Goal: Information Seeking & Learning: Learn about a topic

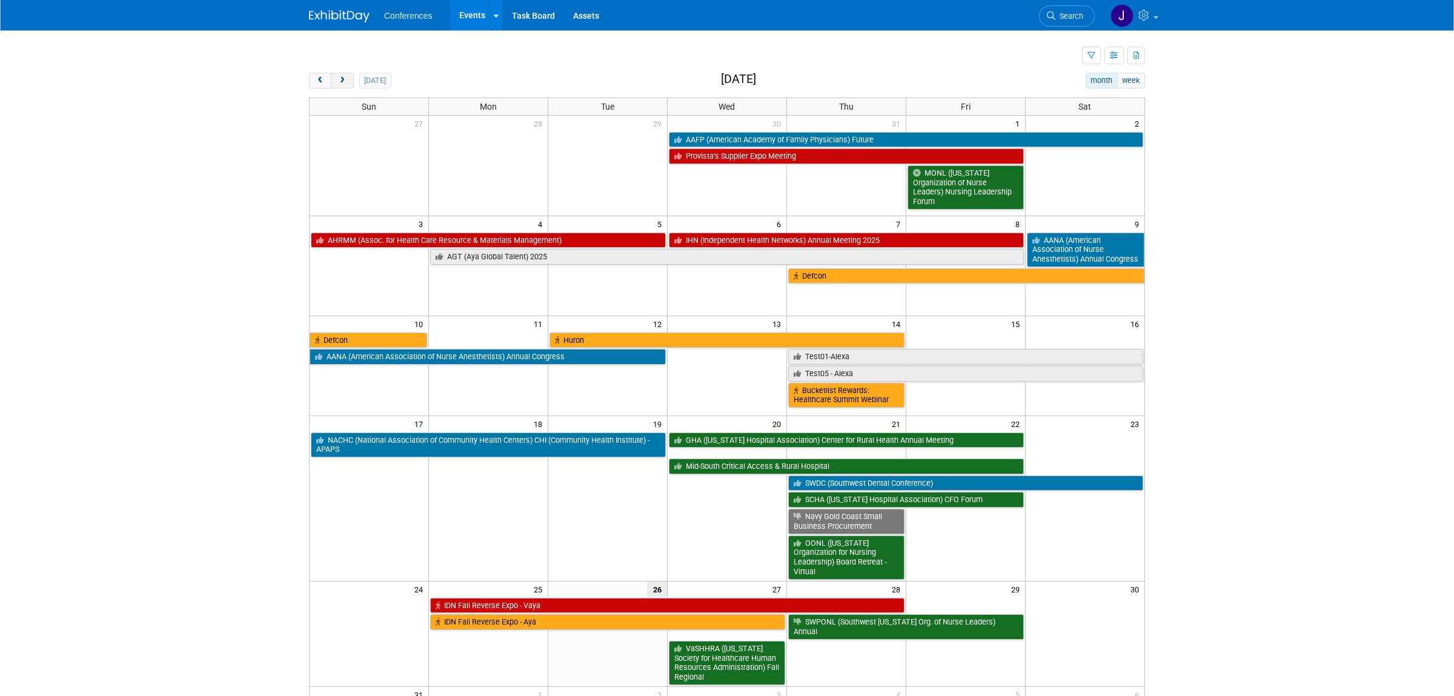
click at [341, 76] on button "next" at bounding box center [342, 81] width 22 height 16
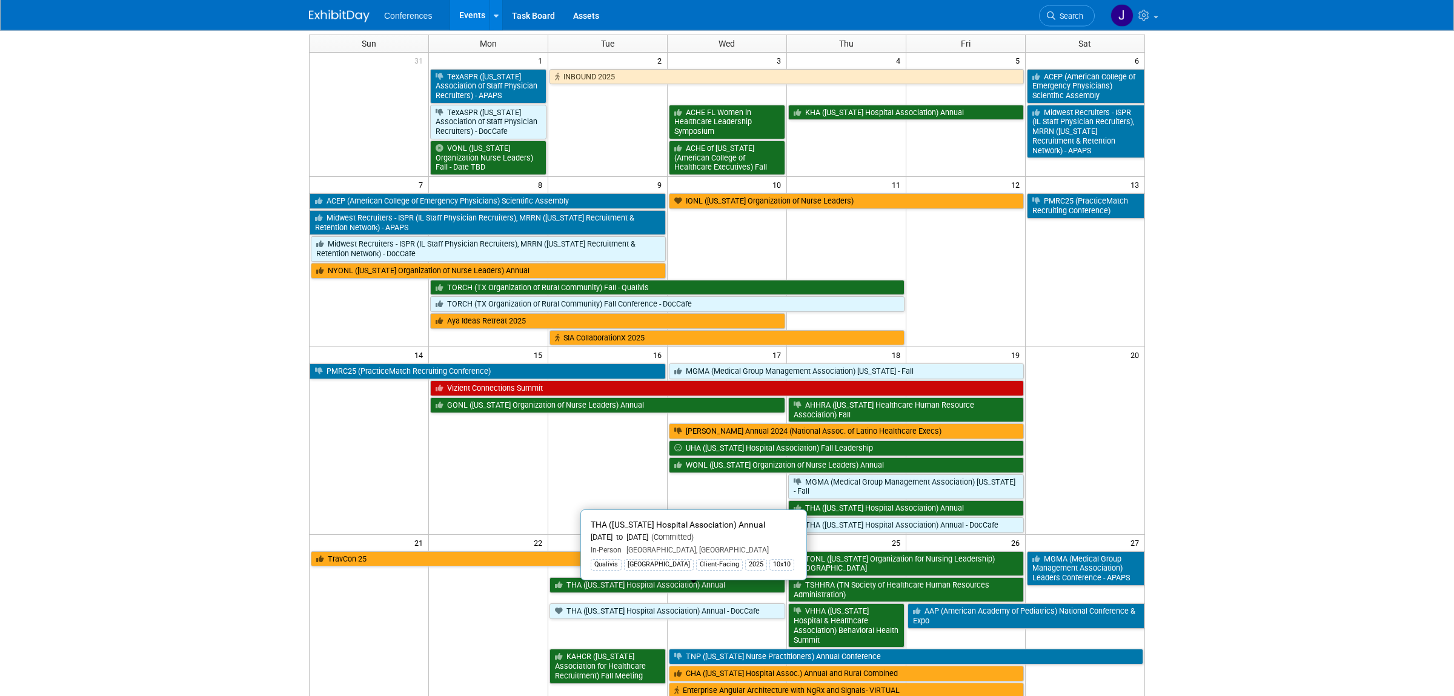
scroll to position [64, 0]
click at [586, 591] on link "THA ([US_STATE] Hospital Association) Annual" at bounding box center [667, 585] width 236 height 16
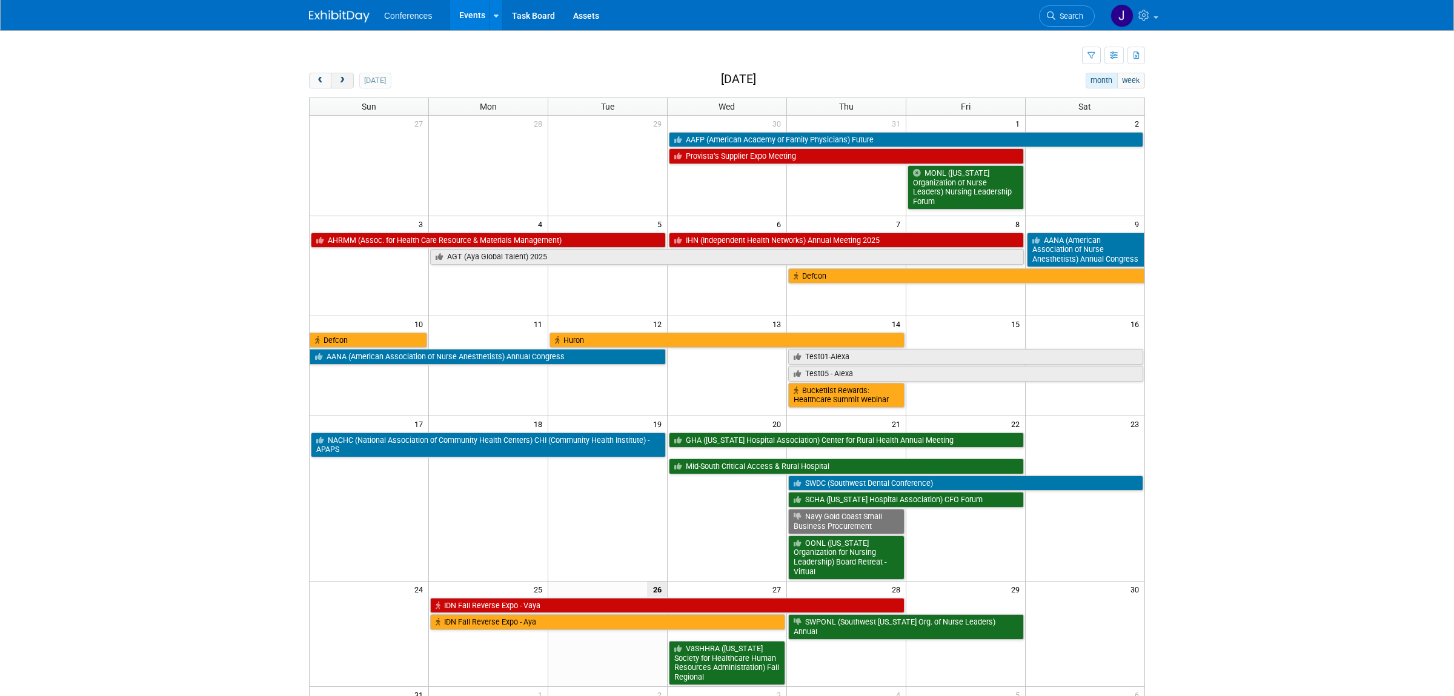
click at [344, 87] on button "next" at bounding box center [342, 81] width 22 height 16
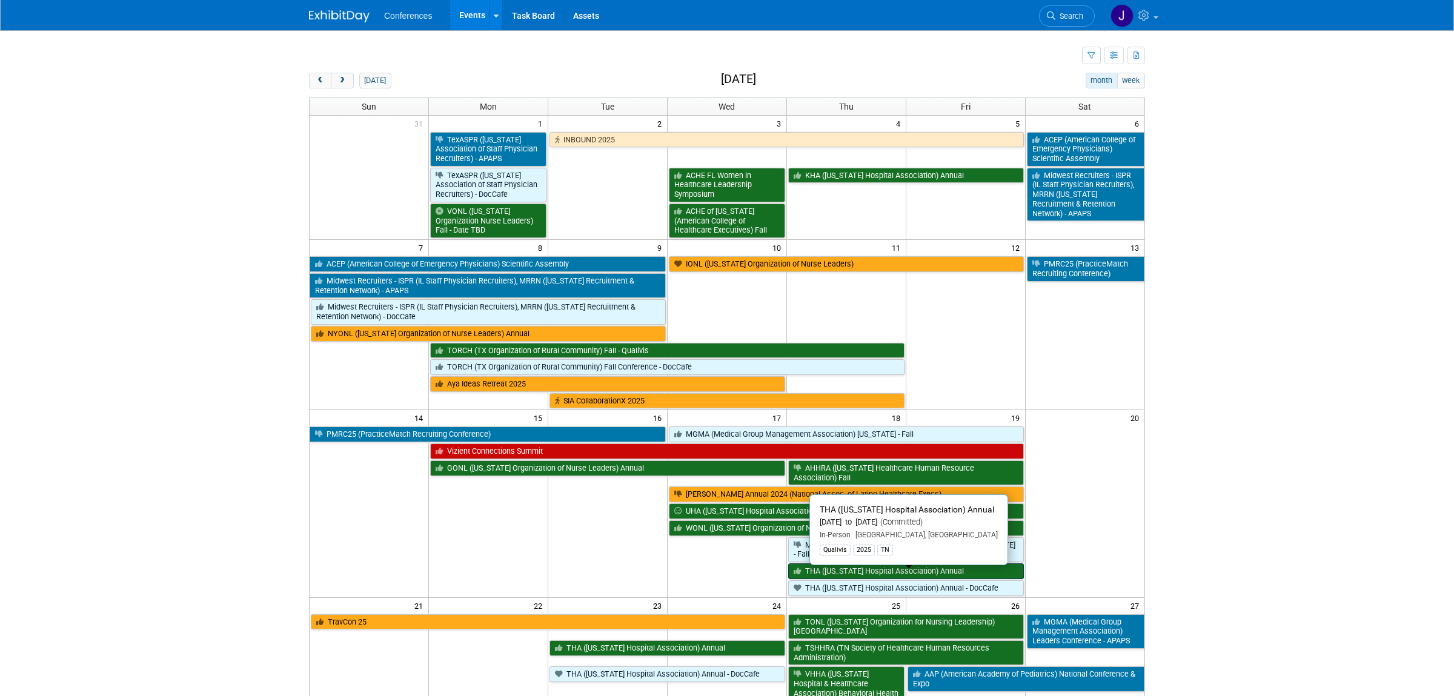
click at [835, 579] on link "THA ([US_STATE] Hospital Association) Annual" at bounding box center [906, 571] width 236 height 16
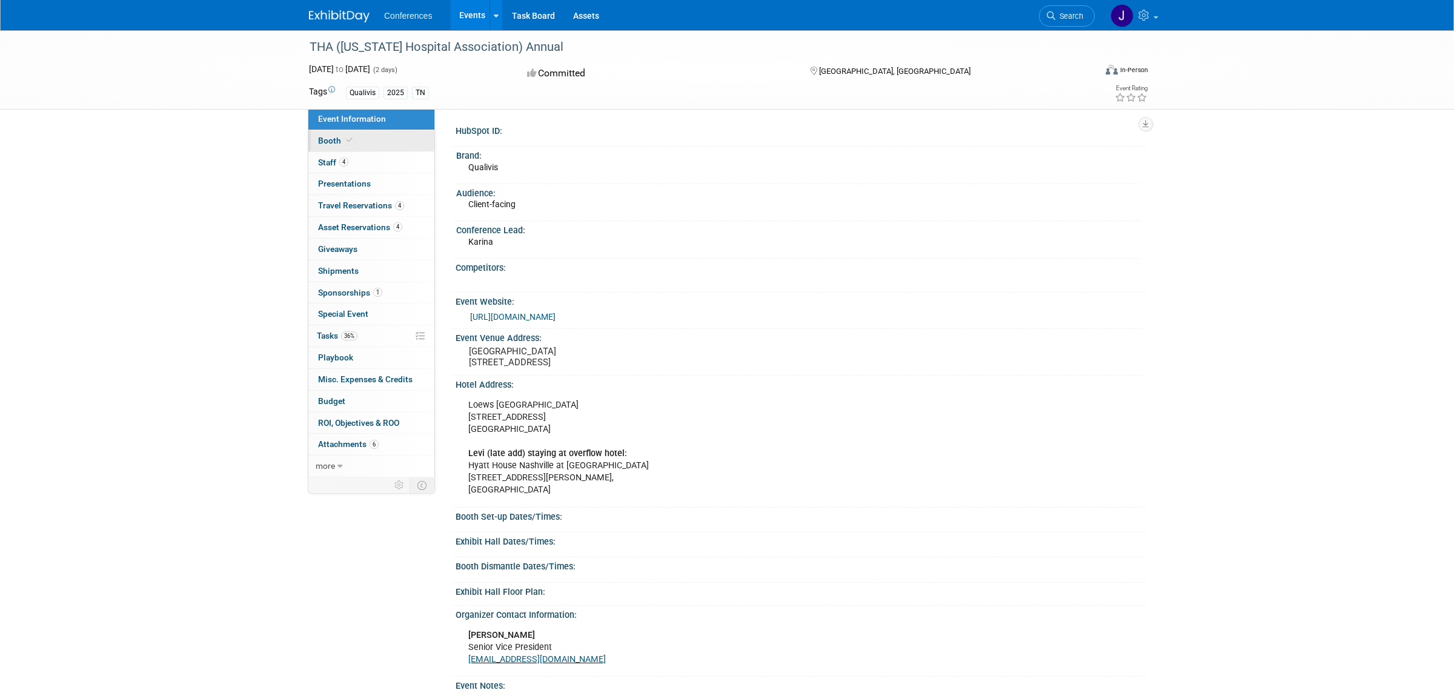
click at [363, 145] on link "Booth" at bounding box center [371, 140] width 126 height 21
select select "6' tabletop"
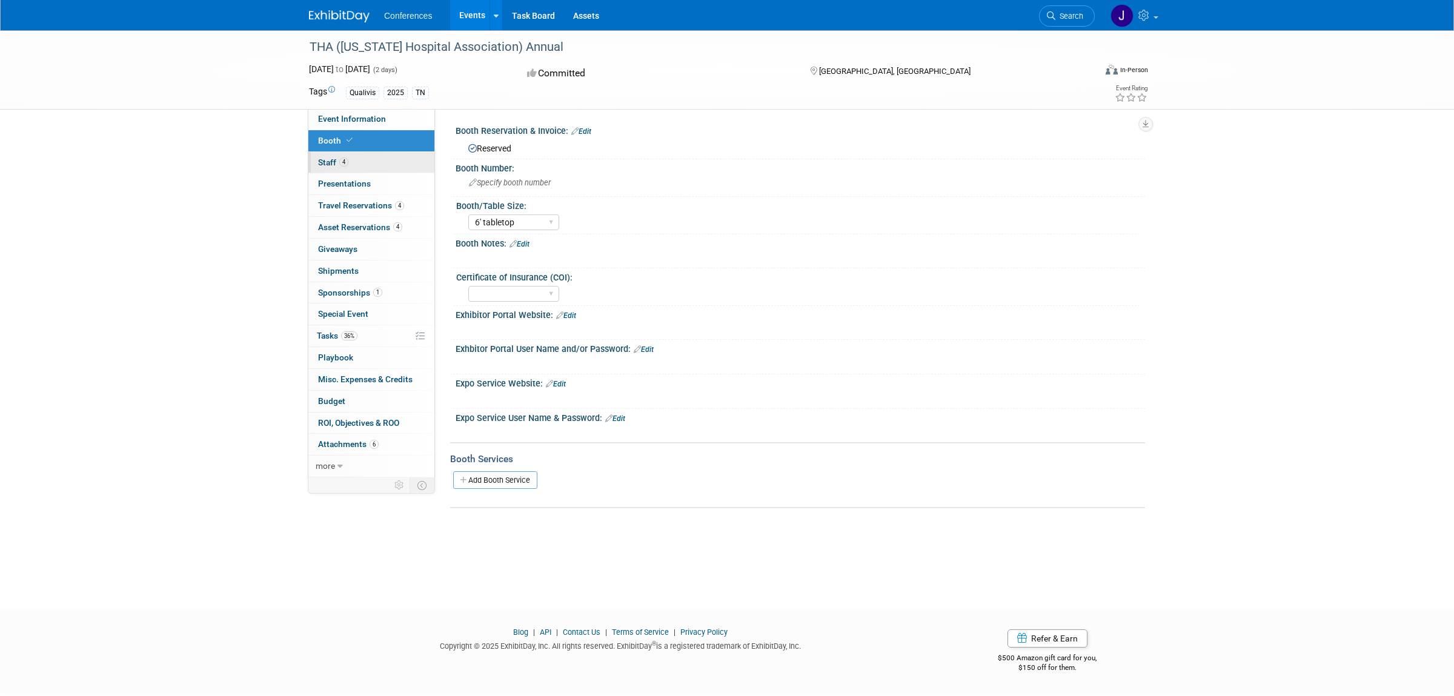
click at [390, 167] on link "4 Staff 4" at bounding box center [371, 162] width 126 height 21
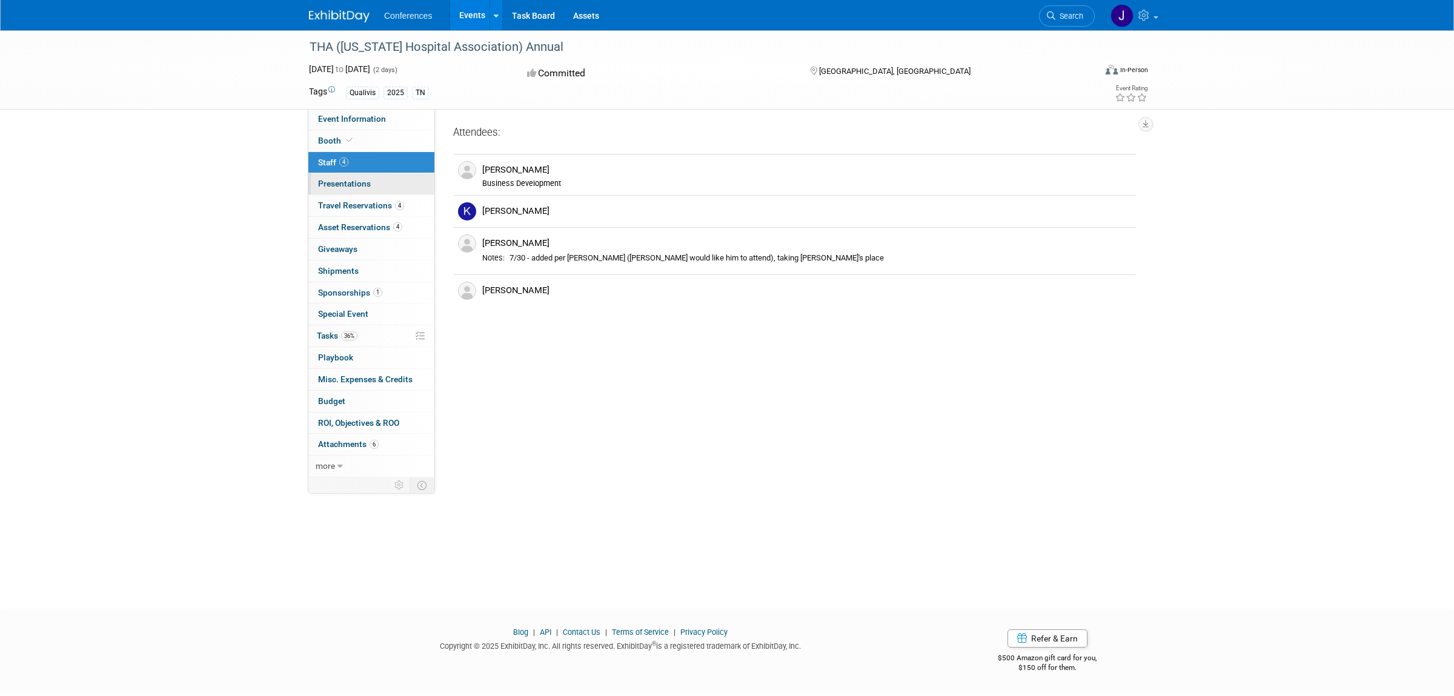
click at [363, 182] on span "Presentations 0" at bounding box center [344, 184] width 53 height 10
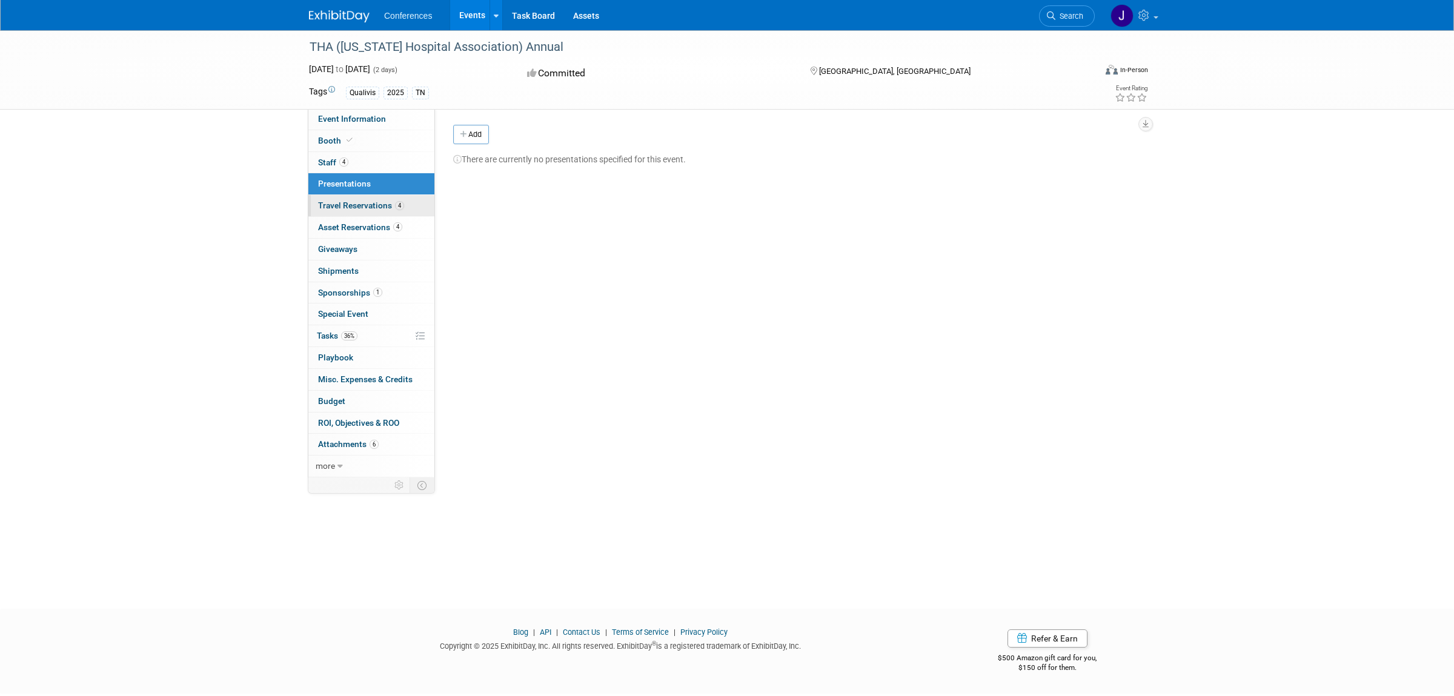
click at [363, 208] on span "Travel Reservations 4" at bounding box center [361, 205] width 86 height 10
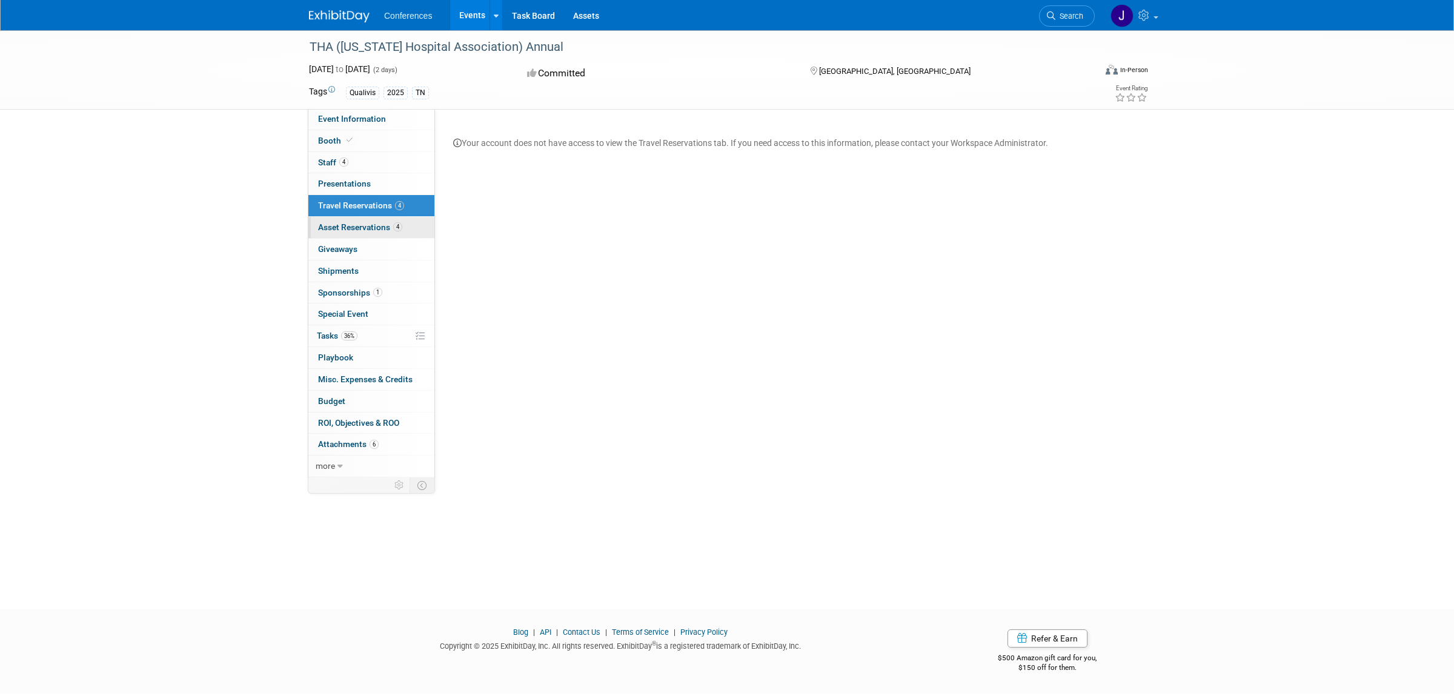
click at [356, 228] on span "Asset Reservations 4" at bounding box center [360, 227] width 84 height 10
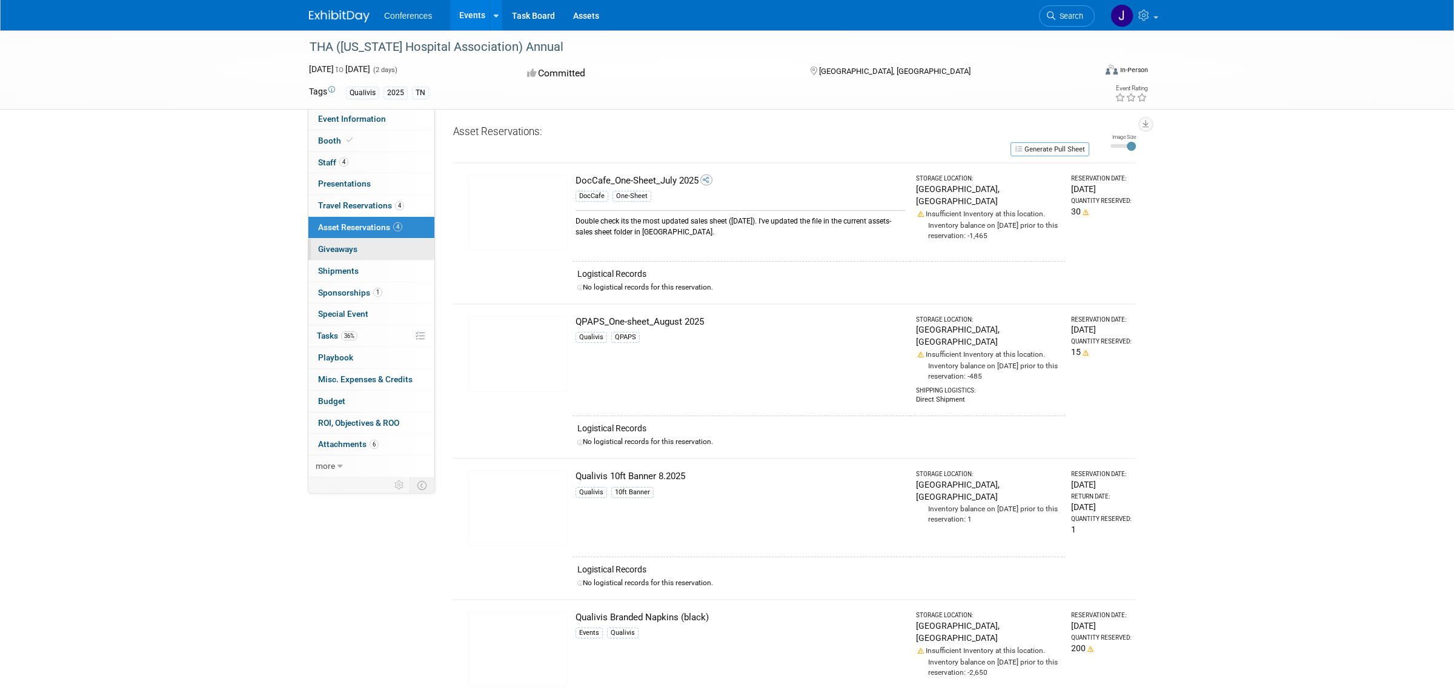
click at [348, 247] on span "Giveaways 0" at bounding box center [337, 249] width 39 height 10
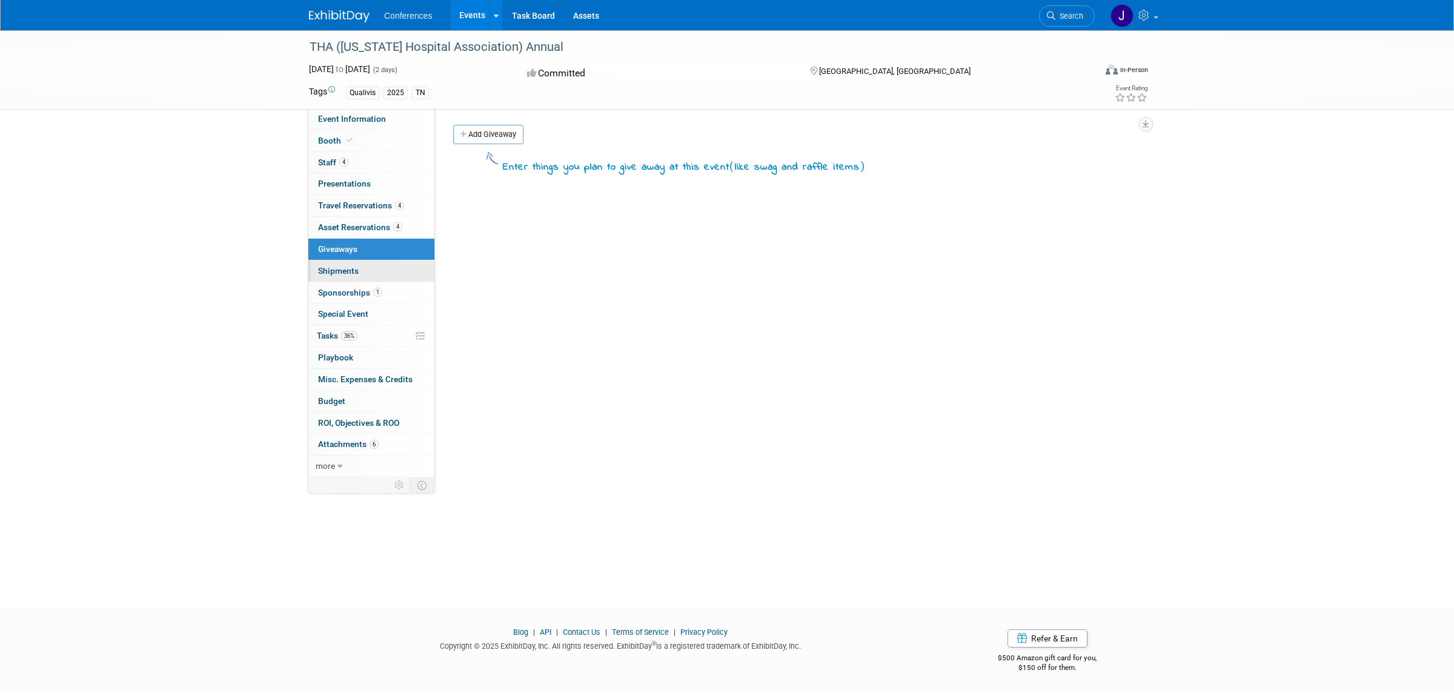
click at [353, 268] on span "Shipments 0" at bounding box center [338, 271] width 41 height 10
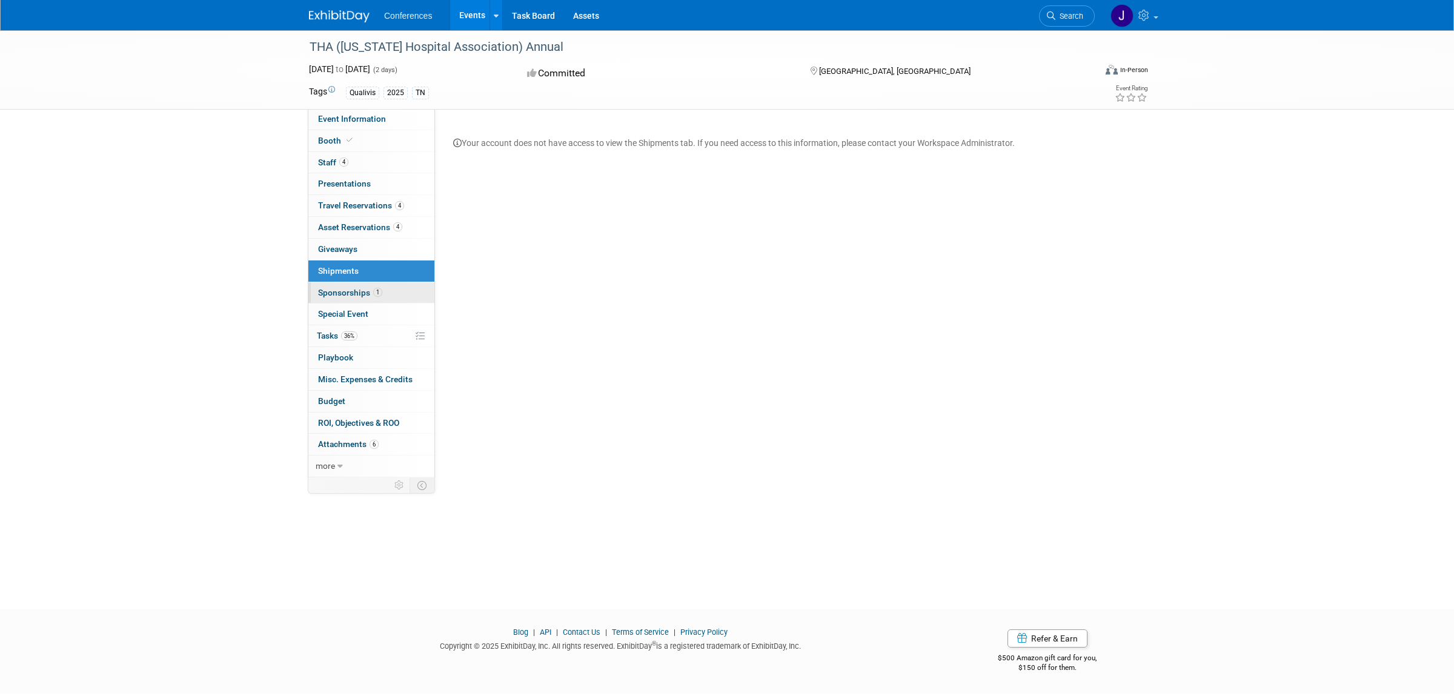
click at [357, 288] on link "1 Sponsorships 1" at bounding box center [371, 292] width 126 height 21
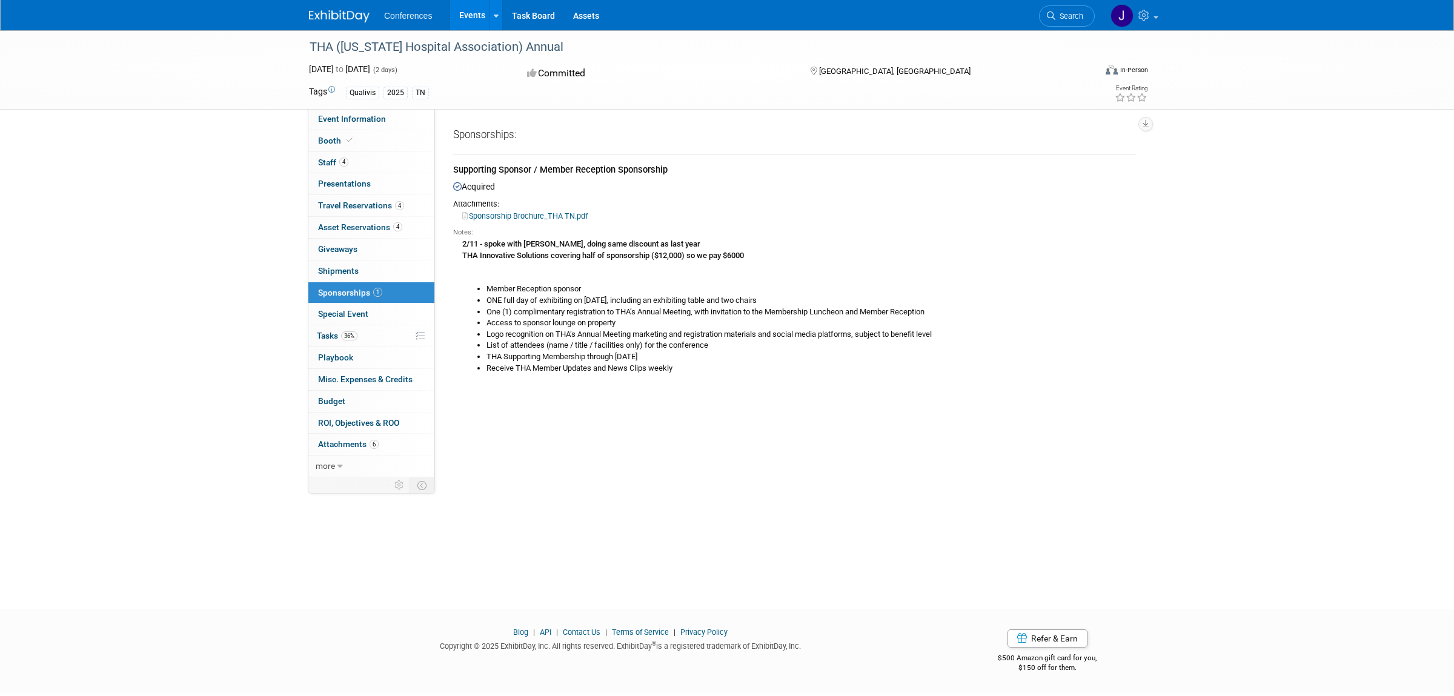
click at [597, 314] on li "One (1) complimentary registration to THA’s Annual Meeting, with invitation to …" at bounding box center [810, 313] width 649 height 12
click at [327, 314] on span "Special Event" at bounding box center [343, 314] width 50 height 10
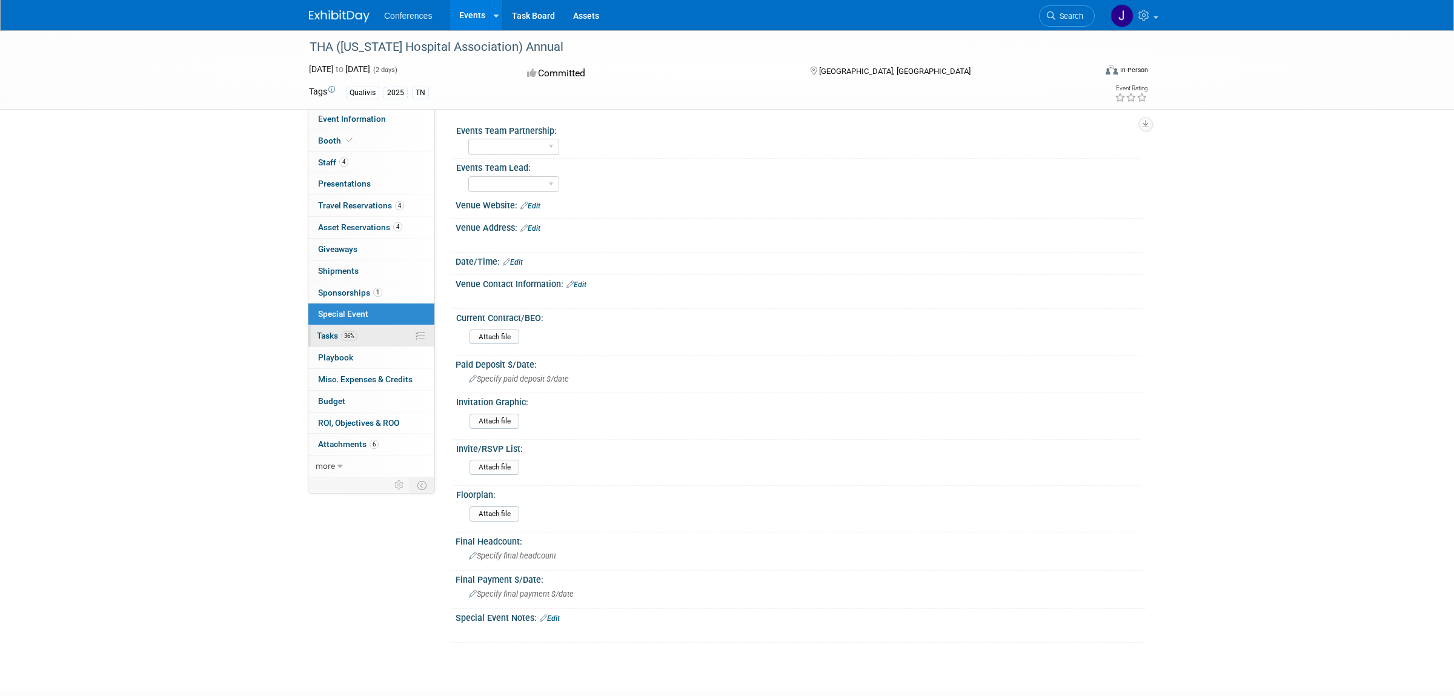
click at [327, 331] on link "36% Tasks 36%" at bounding box center [371, 335] width 126 height 21
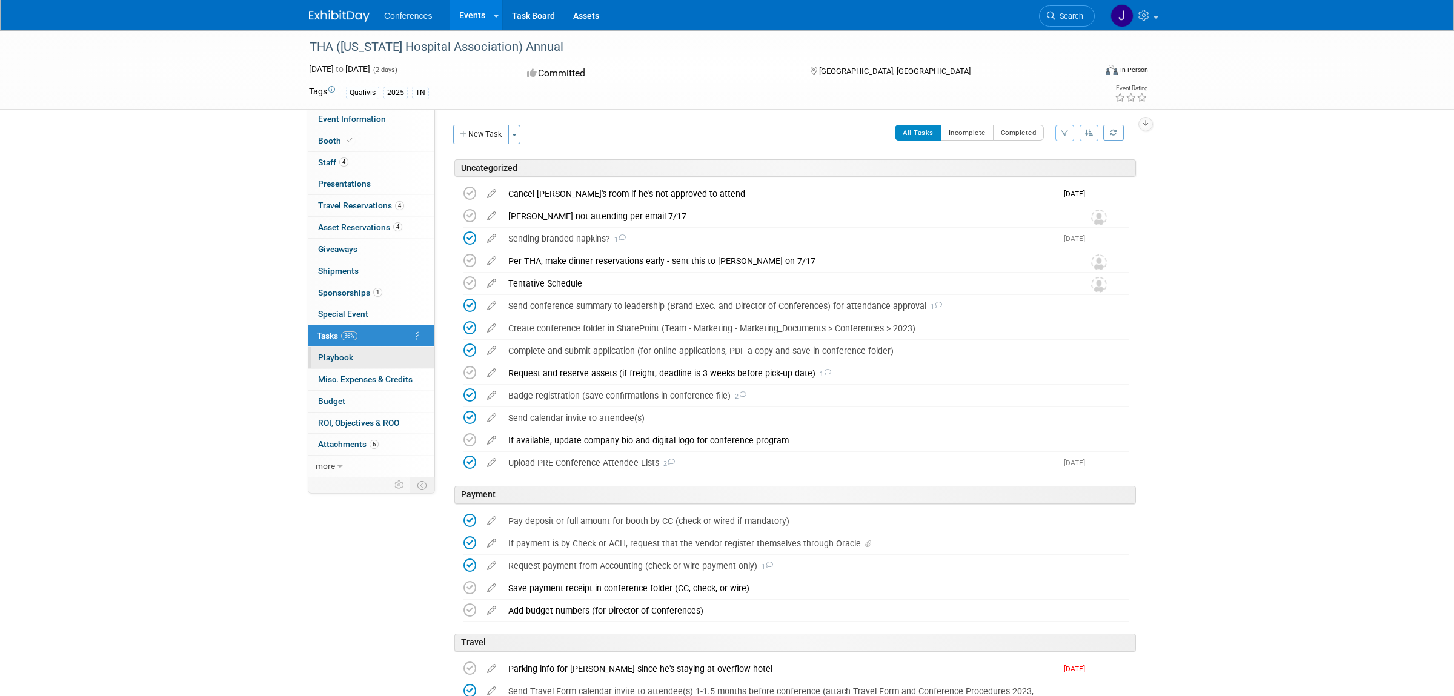
click at [325, 359] on span "Playbook 0" at bounding box center [335, 358] width 35 height 10
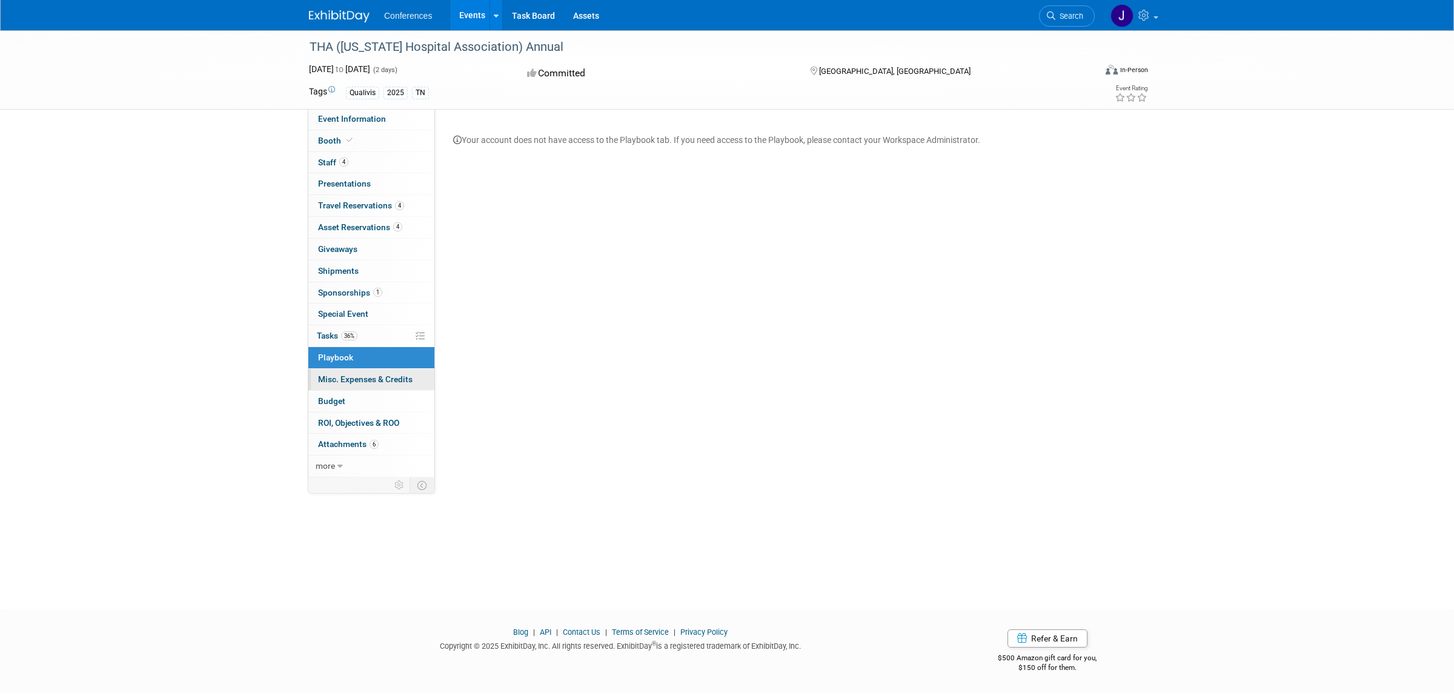
click at [326, 376] on link "0 Misc. Expenses & Credits 0" at bounding box center [371, 379] width 126 height 21
click at [345, 390] on link "0 Misc. Expenses & Credits 0" at bounding box center [371, 379] width 126 height 21
click at [344, 400] on span "Budget" at bounding box center [331, 401] width 27 height 10
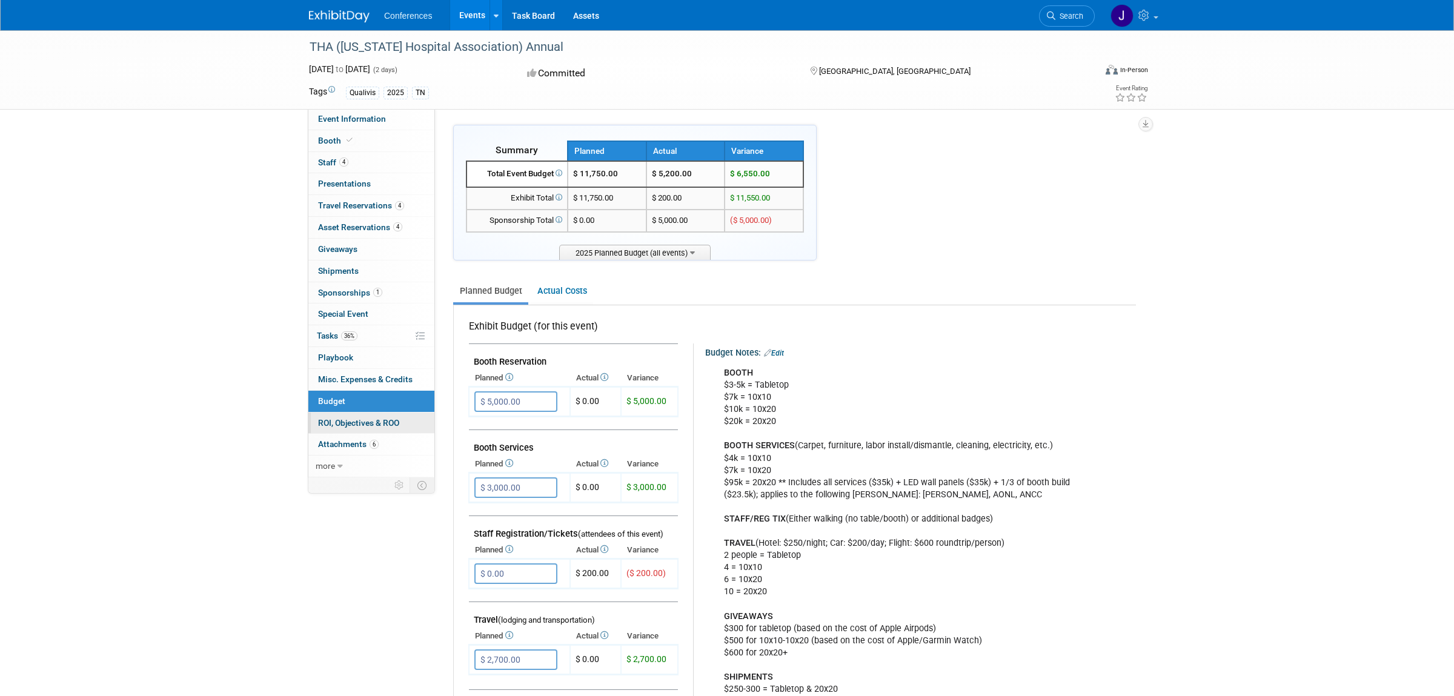
click at [345, 423] on span "ROI, Objectives & ROO 0" at bounding box center [358, 423] width 81 height 10
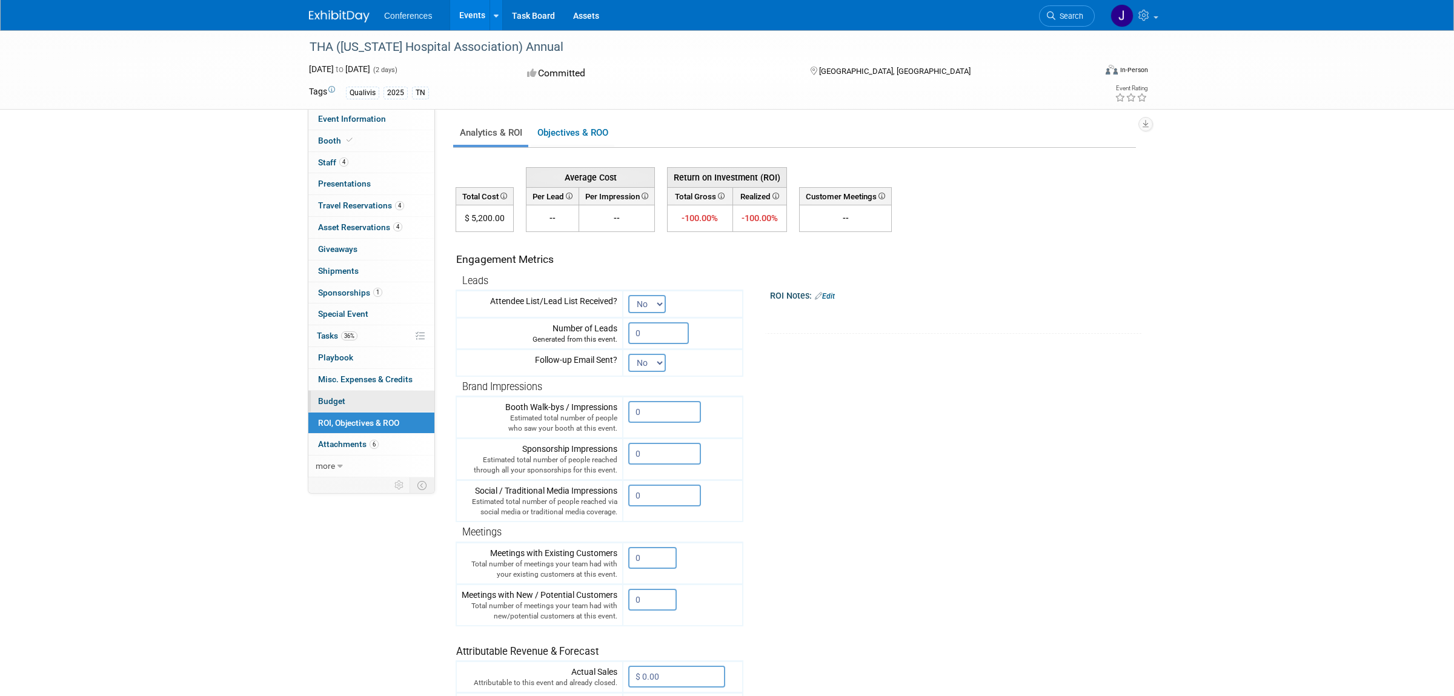
click at [342, 399] on span "Budget" at bounding box center [331, 401] width 27 height 10
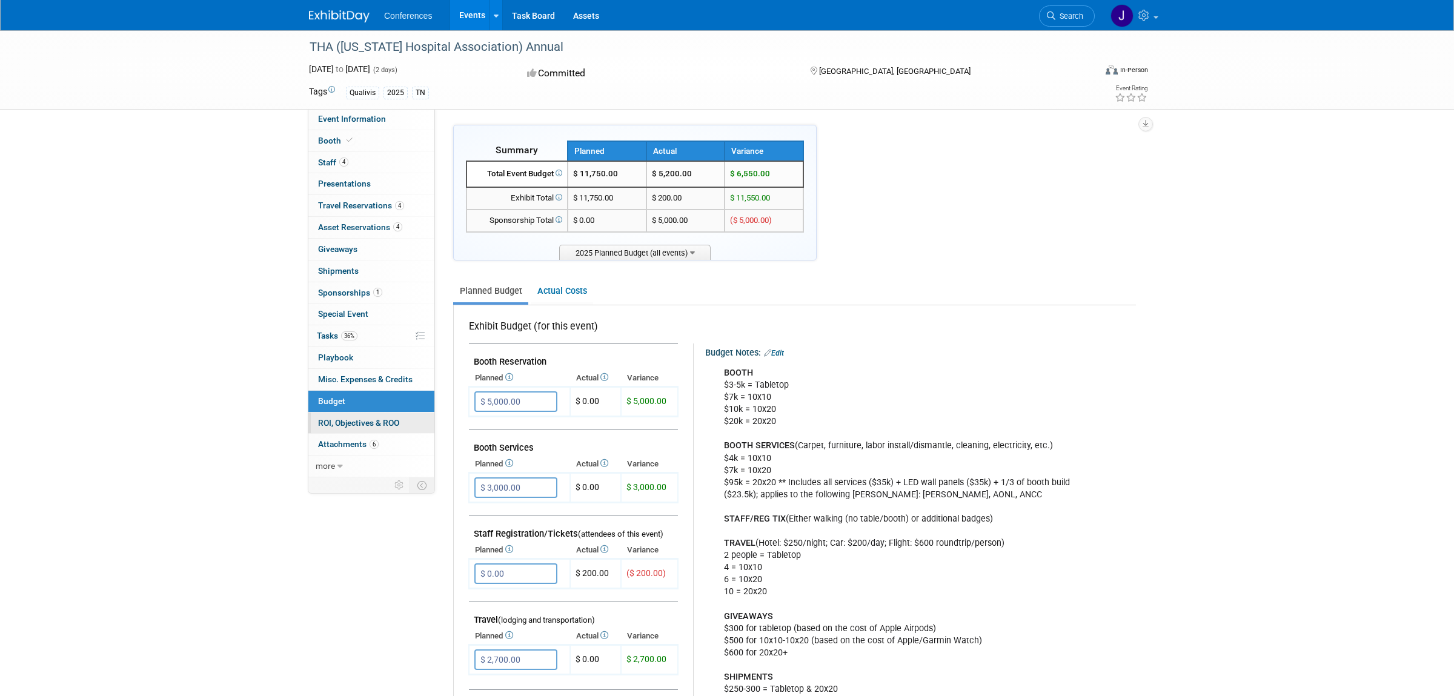
click at [330, 424] on span "ROI, Objectives & ROO 0" at bounding box center [358, 423] width 81 height 10
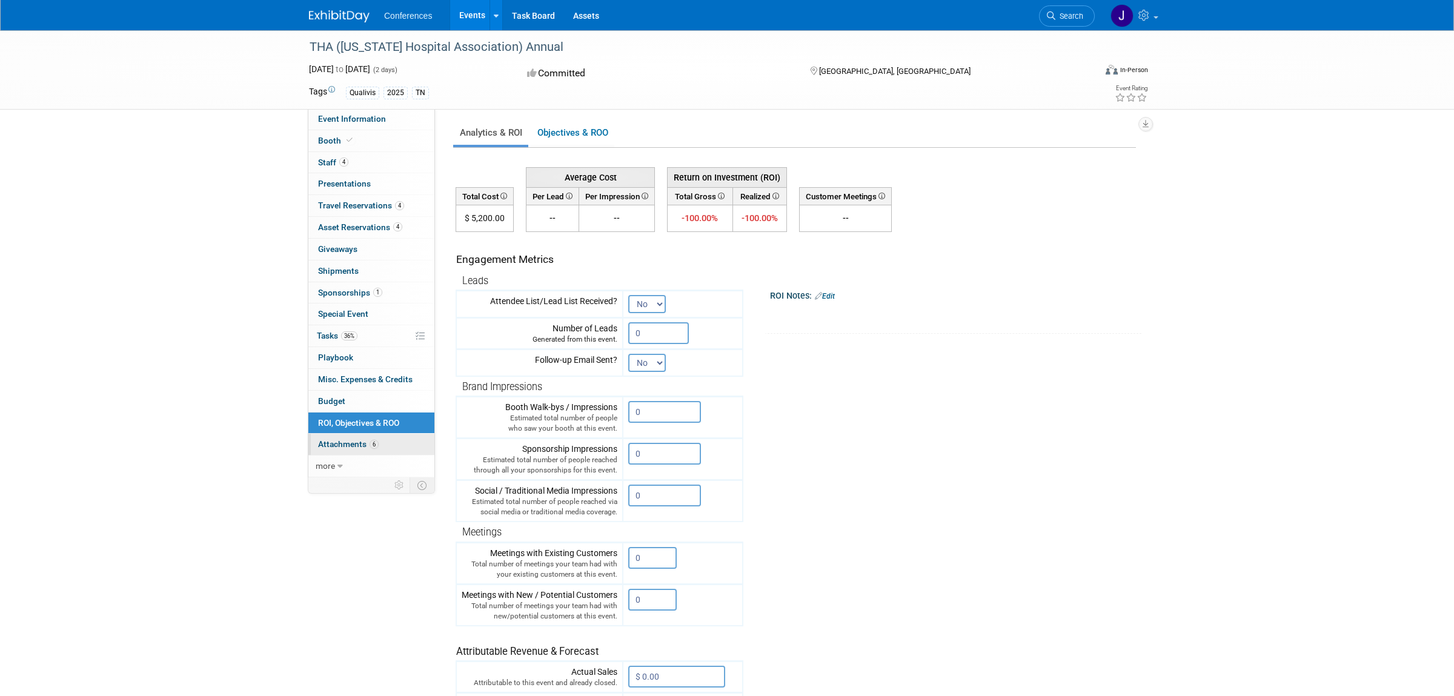
click at [333, 444] on span "Attachments 6" at bounding box center [348, 444] width 61 height 10
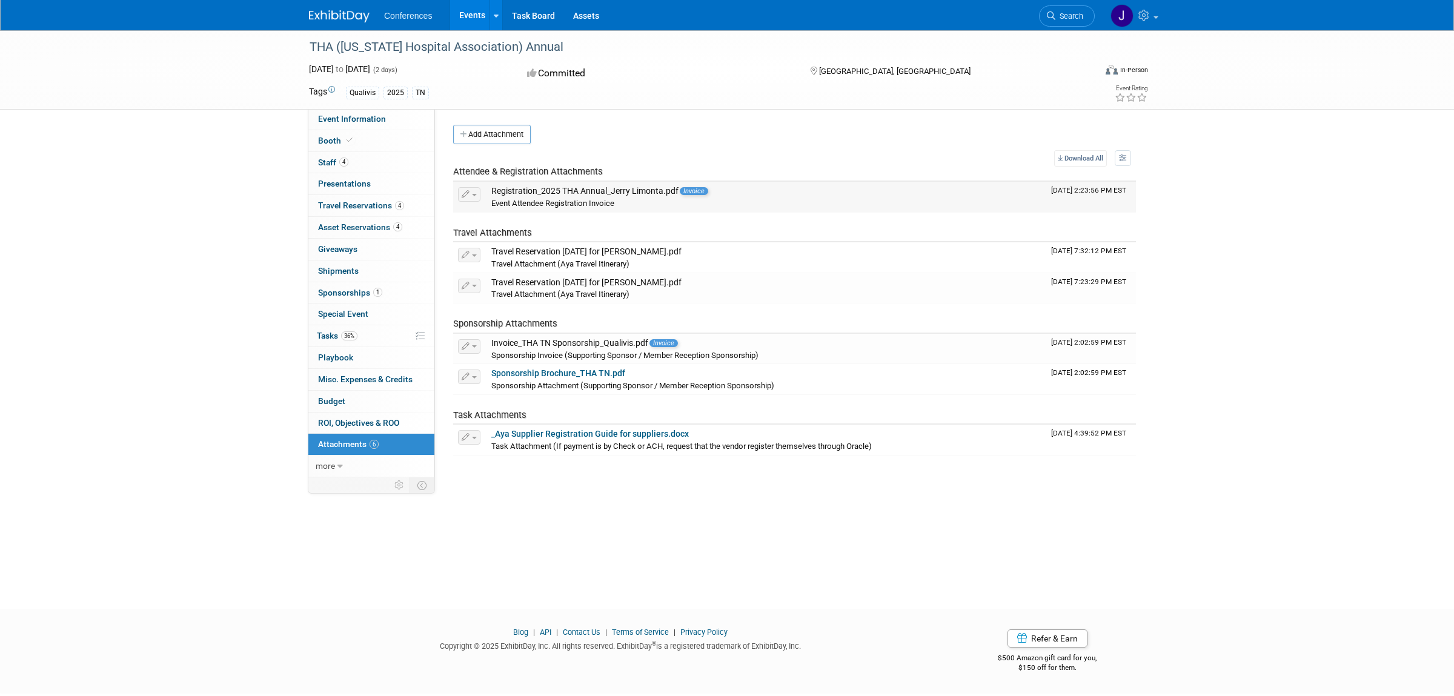
click at [543, 197] on div "Event Attendee Registration Invoice" at bounding box center [766, 203] width 550 height 12
click at [651, 282] on div "Travel Reservation September 17 for MARTIN RIPLEY WELP.pdf" at bounding box center [766, 282] width 550 height 11
click at [660, 343] on span "Invoice" at bounding box center [663, 343] width 28 height 8
click at [660, 376] on div "Sponsorship Brochure_THA TN.pdf" at bounding box center [766, 373] width 550 height 11
click at [326, 455] on link "6 Attachments 6" at bounding box center [371, 444] width 126 height 21
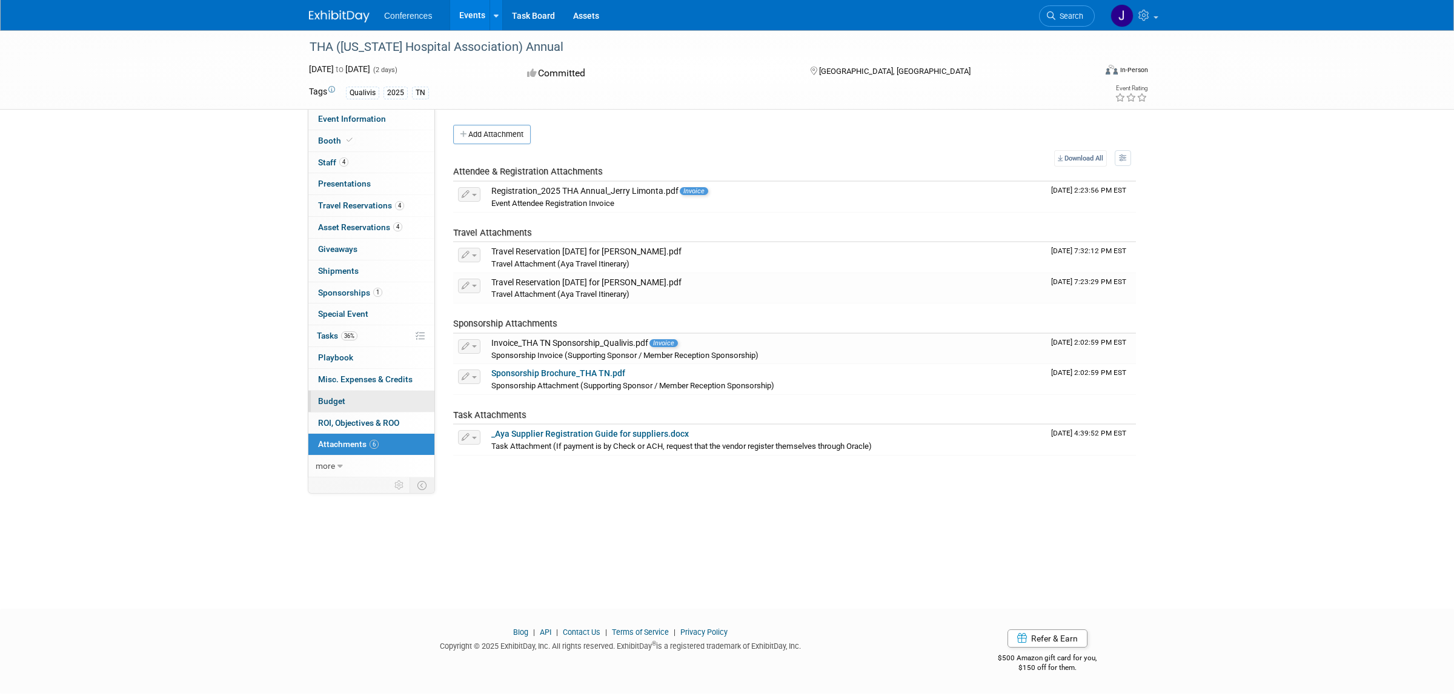
click at [333, 403] on span "Budget" at bounding box center [331, 401] width 27 height 10
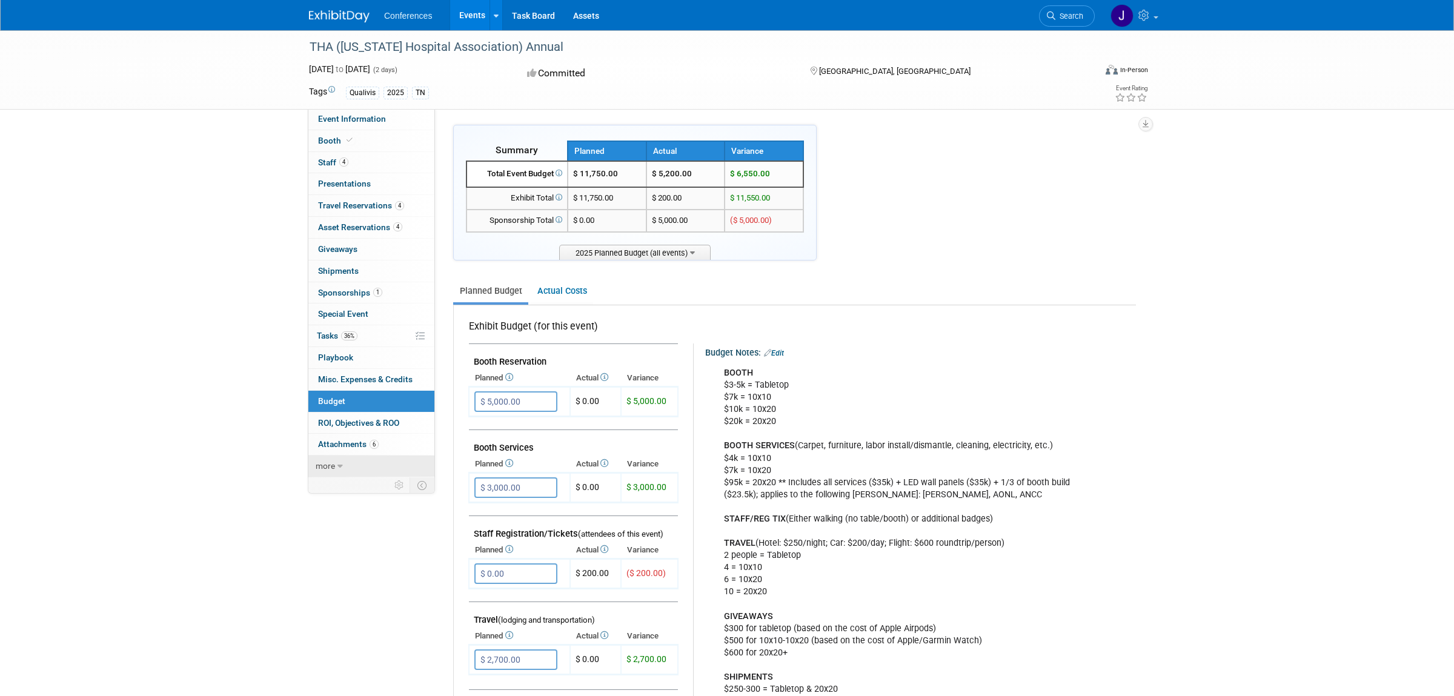
click at [342, 466] on icon at bounding box center [339, 466] width 5 height 8
click at [341, 449] on span "Attachments 6" at bounding box center [348, 444] width 61 height 10
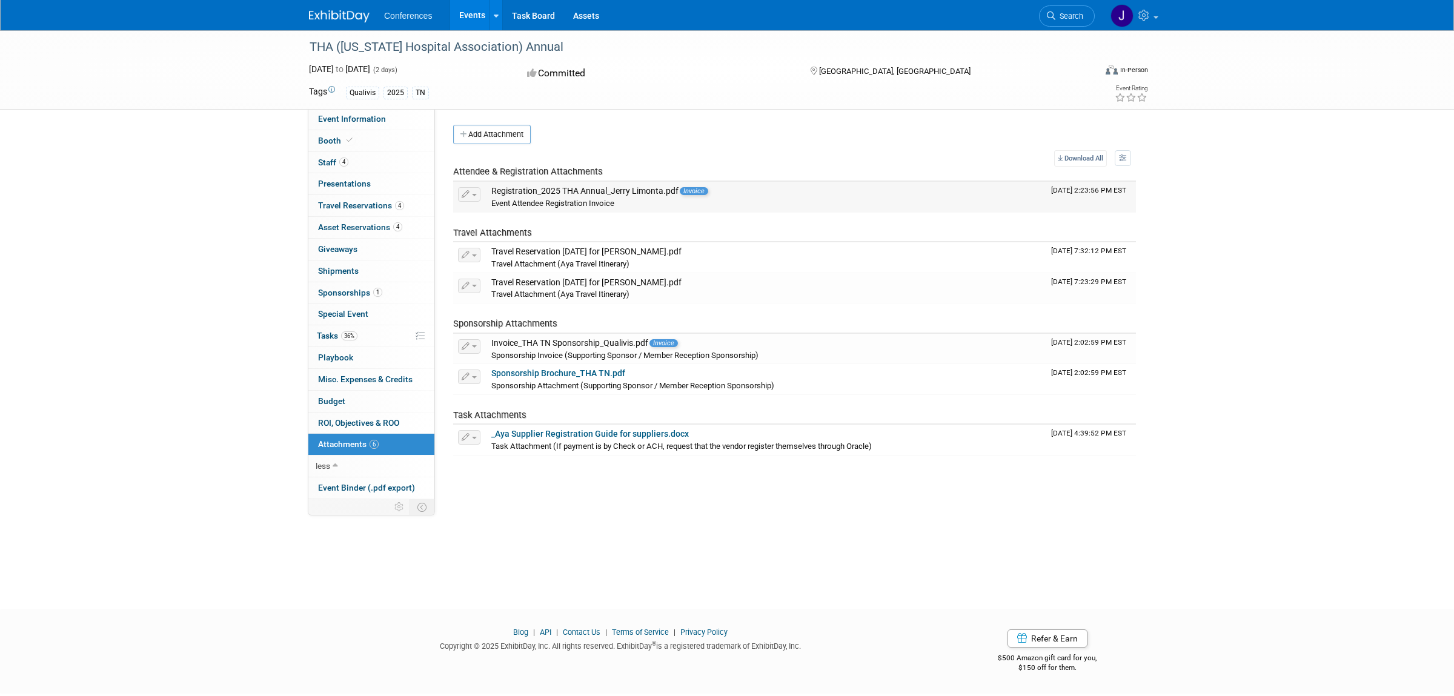
click at [695, 191] on span "Invoice" at bounding box center [694, 191] width 28 height 8
click at [671, 190] on div "Registration_2025 THA Annual_Jerry Limonta.pdf Invoice" at bounding box center [766, 191] width 550 height 11
click at [1059, 155] on icon at bounding box center [1060, 157] width 5 height 7
click at [654, 348] on div "Invoice_THA TN Sponsorship_Qualivis.pdf Invoice" at bounding box center [766, 343] width 550 height 11
click at [477, 352] on button "button" at bounding box center [469, 346] width 22 height 15
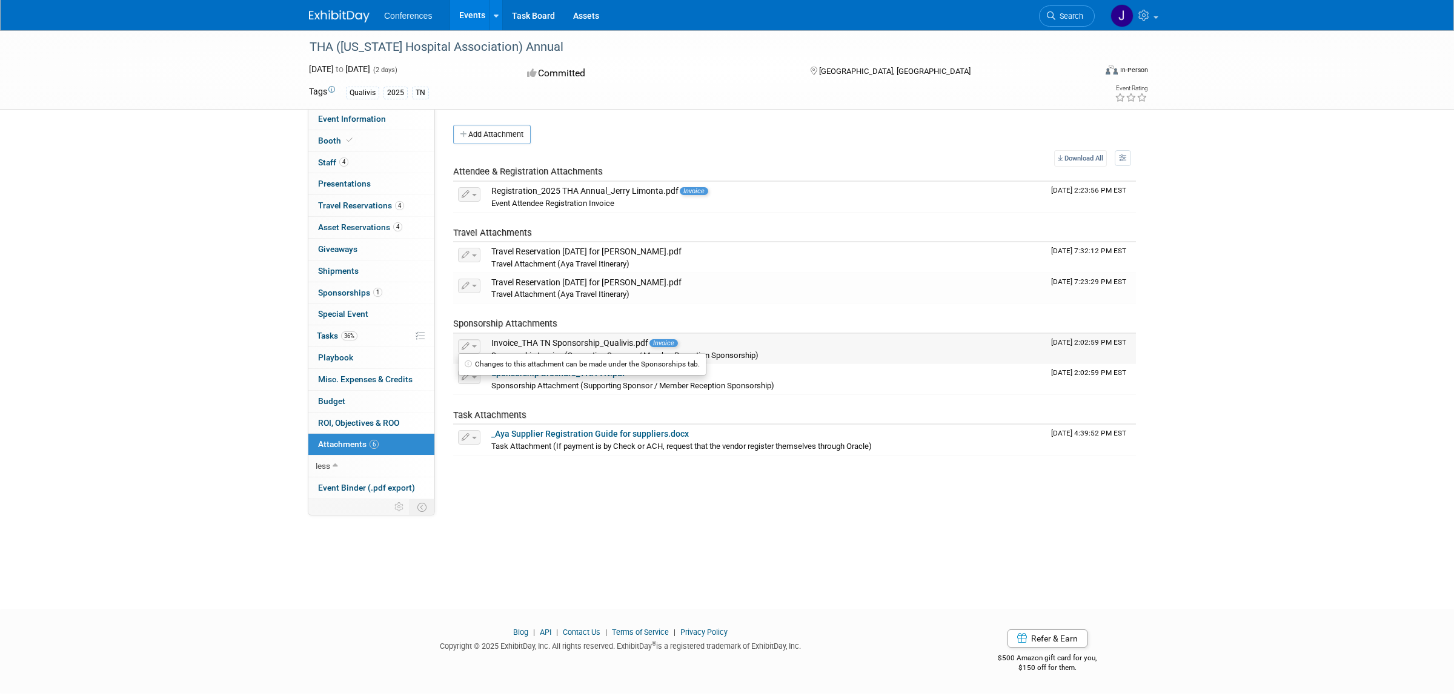
click at [584, 347] on div "Invoice_THA TN Sponsorship_Qualivis.pdf Invoice" at bounding box center [766, 343] width 550 height 11
click at [375, 288] on link "1 Sponsorships 1" at bounding box center [371, 292] width 126 height 21
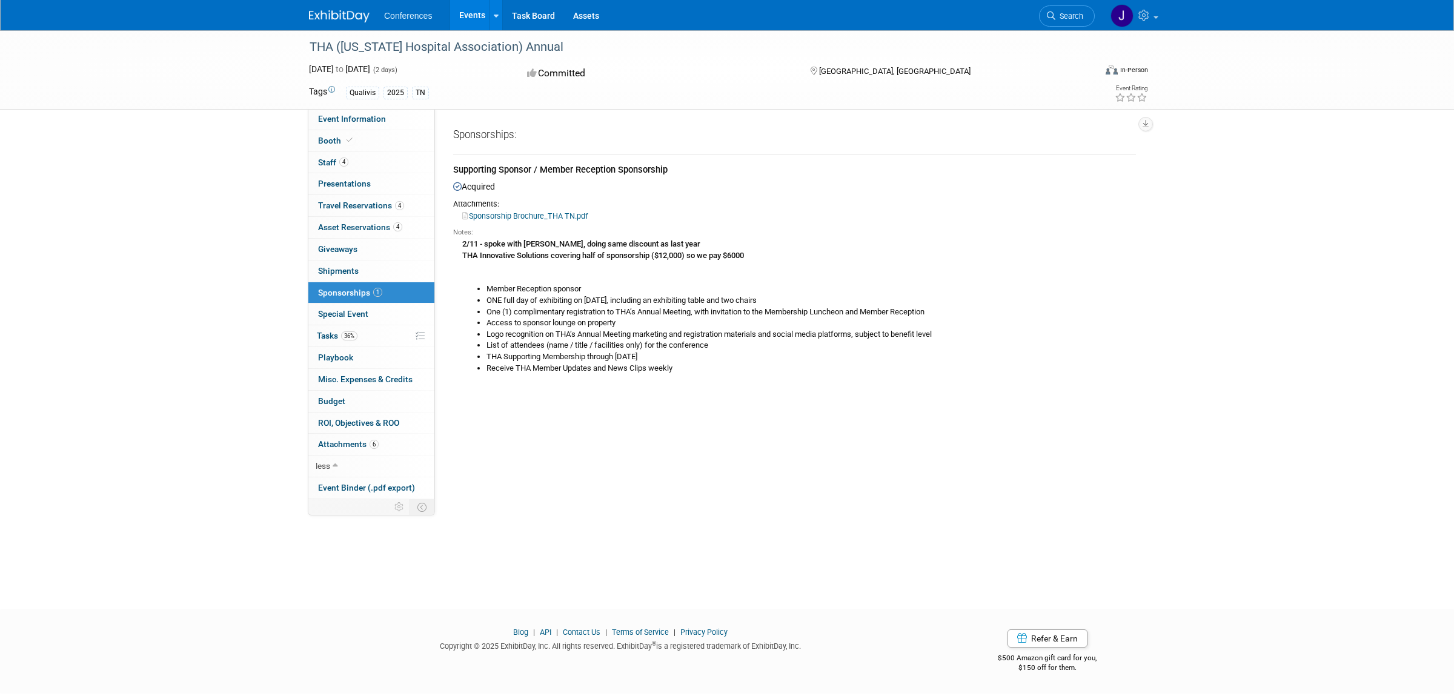
click at [345, 297] on span "Sponsorships 1" at bounding box center [350, 293] width 64 height 10
click at [347, 453] on link "6 Attachments 6" at bounding box center [371, 444] width 126 height 21
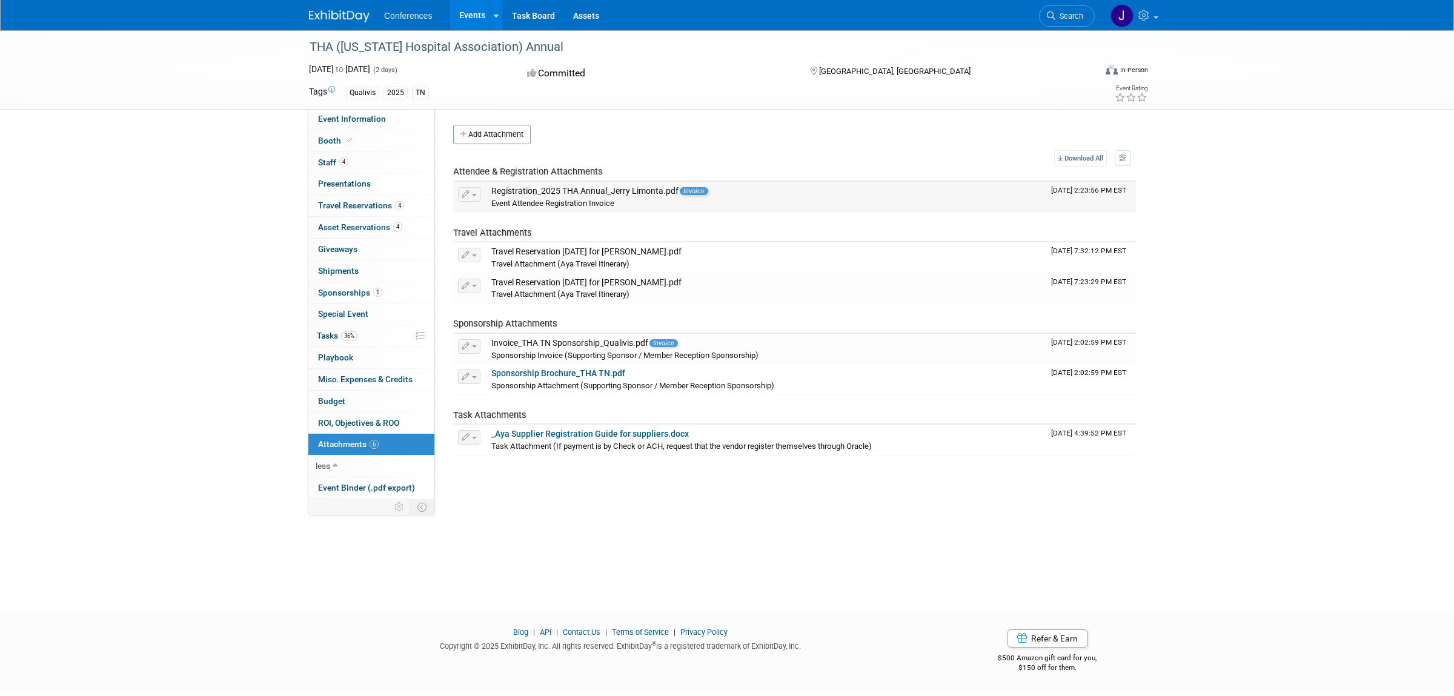
click at [663, 194] on div "Registration_2025 THA Annual_Jerry Limonta.pdf Invoice" at bounding box center [766, 191] width 550 height 11
click at [691, 194] on span "Invoice" at bounding box center [694, 191] width 28 height 8
click at [329, 163] on span "Staff 4" at bounding box center [333, 162] width 30 height 10
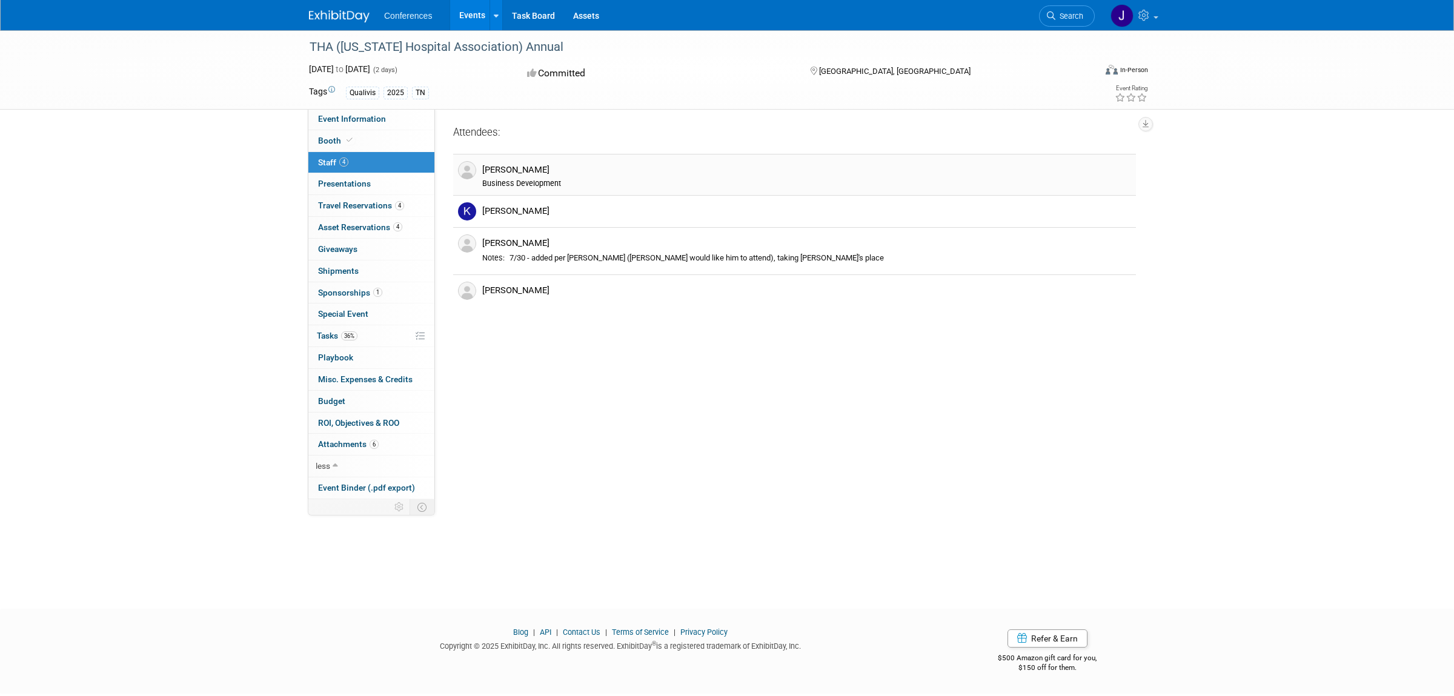
click at [545, 176] on div "Jerry Limonta Business Development" at bounding box center [806, 176] width 649 height 24
click at [381, 142] on link "Booth" at bounding box center [371, 140] width 126 height 21
select select "6' tabletop"
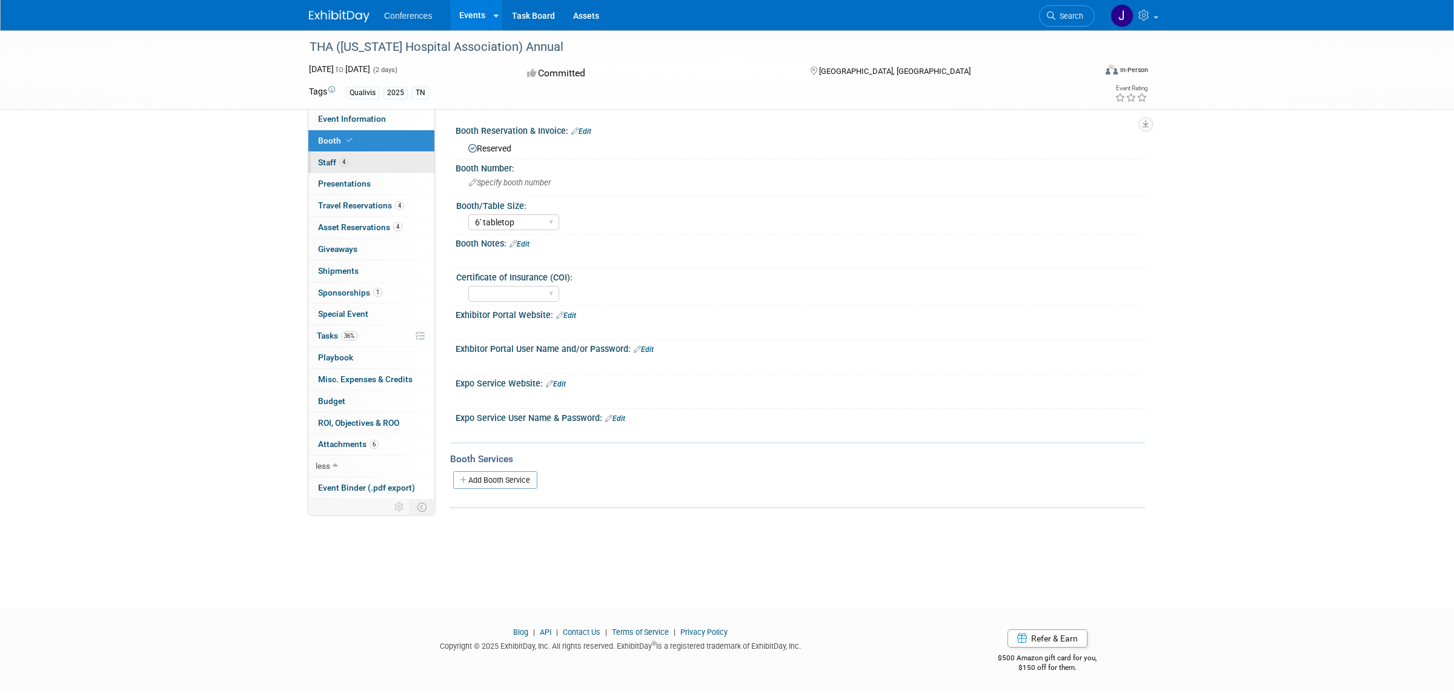
click at [387, 168] on link "4 Staff 4" at bounding box center [371, 162] width 126 height 21
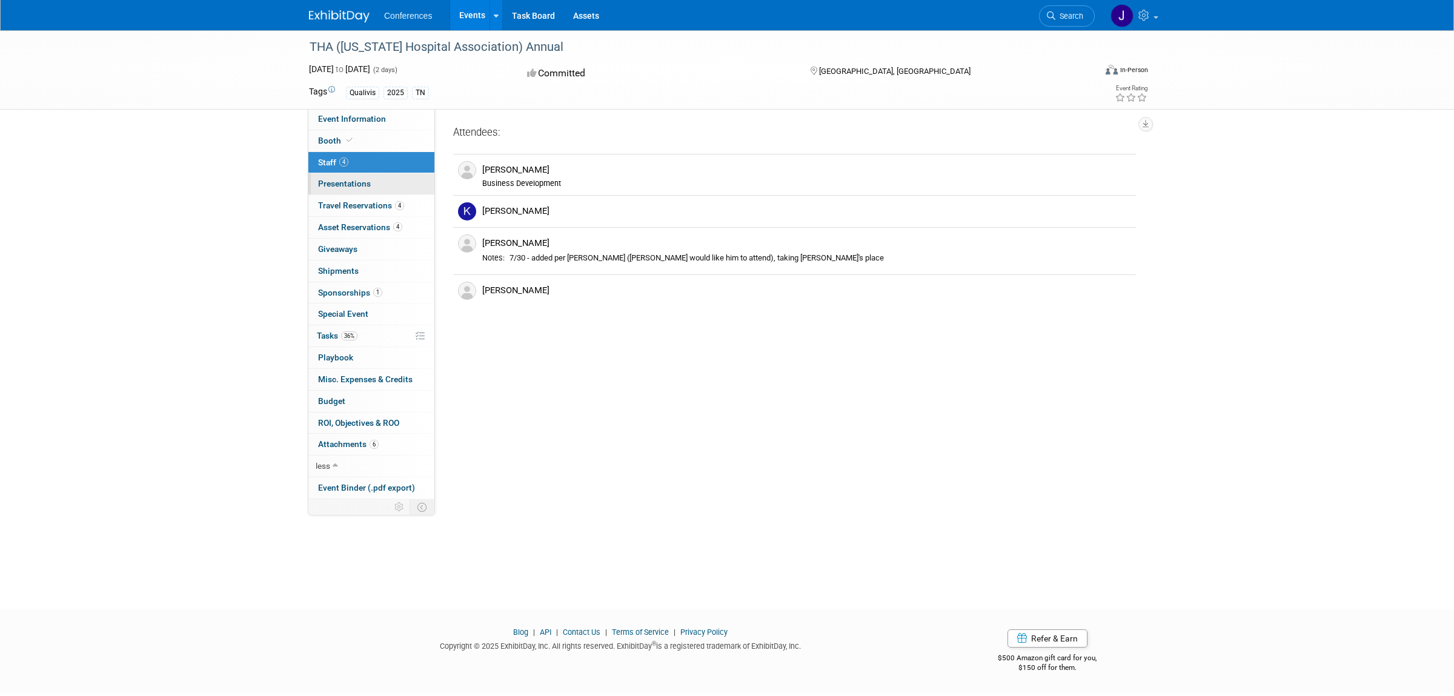
click at [388, 184] on link "0 Presentations 0" at bounding box center [371, 183] width 126 height 21
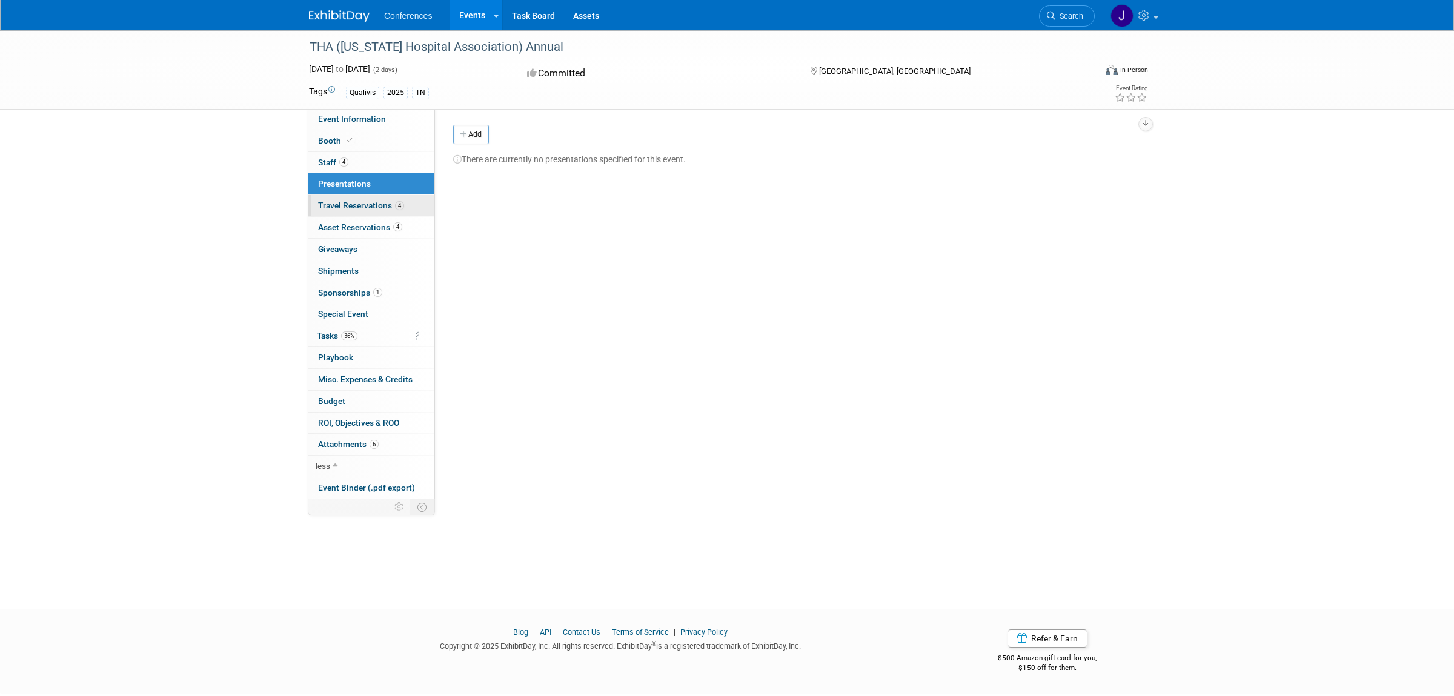
click at [385, 203] on span "Travel Reservations 4" at bounding box center [361, 205] width 86 height 10
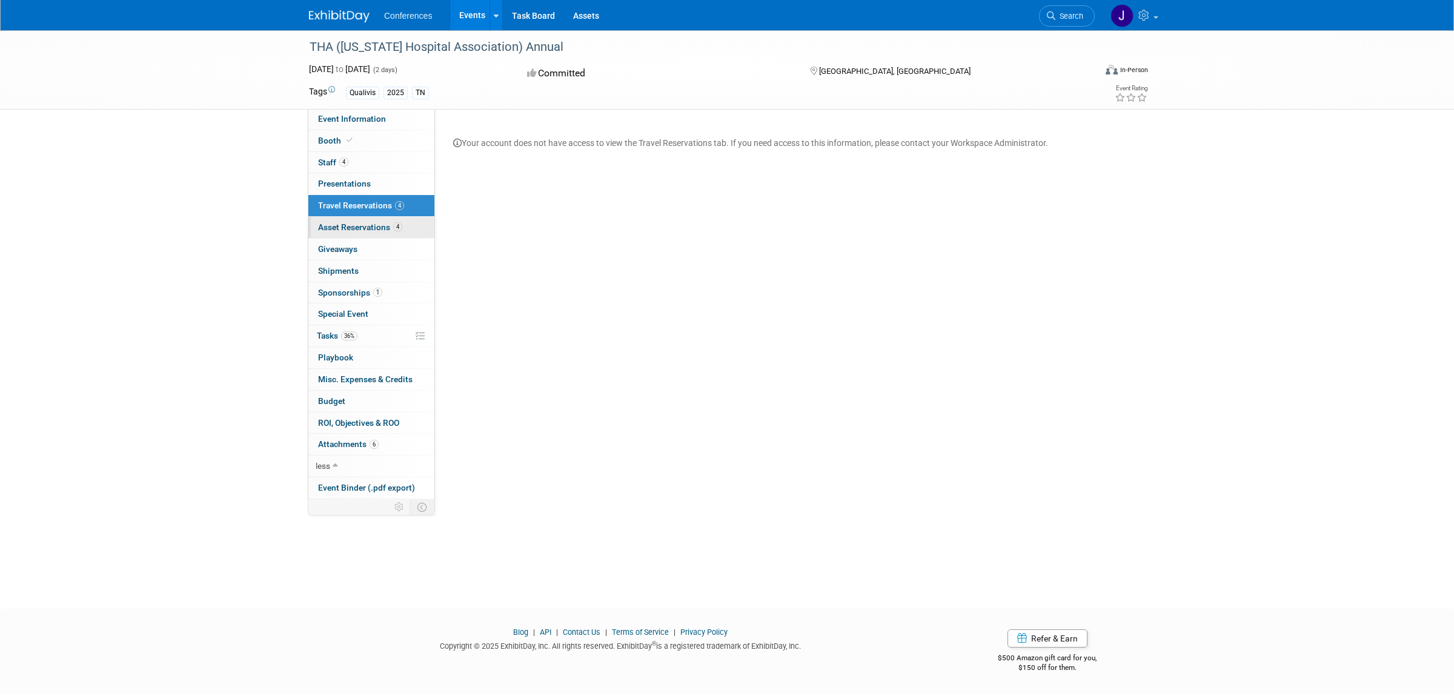
click at [378, 231] on span "Asset Reservations 4" at bounding box center [360, 227] width 84 height 10
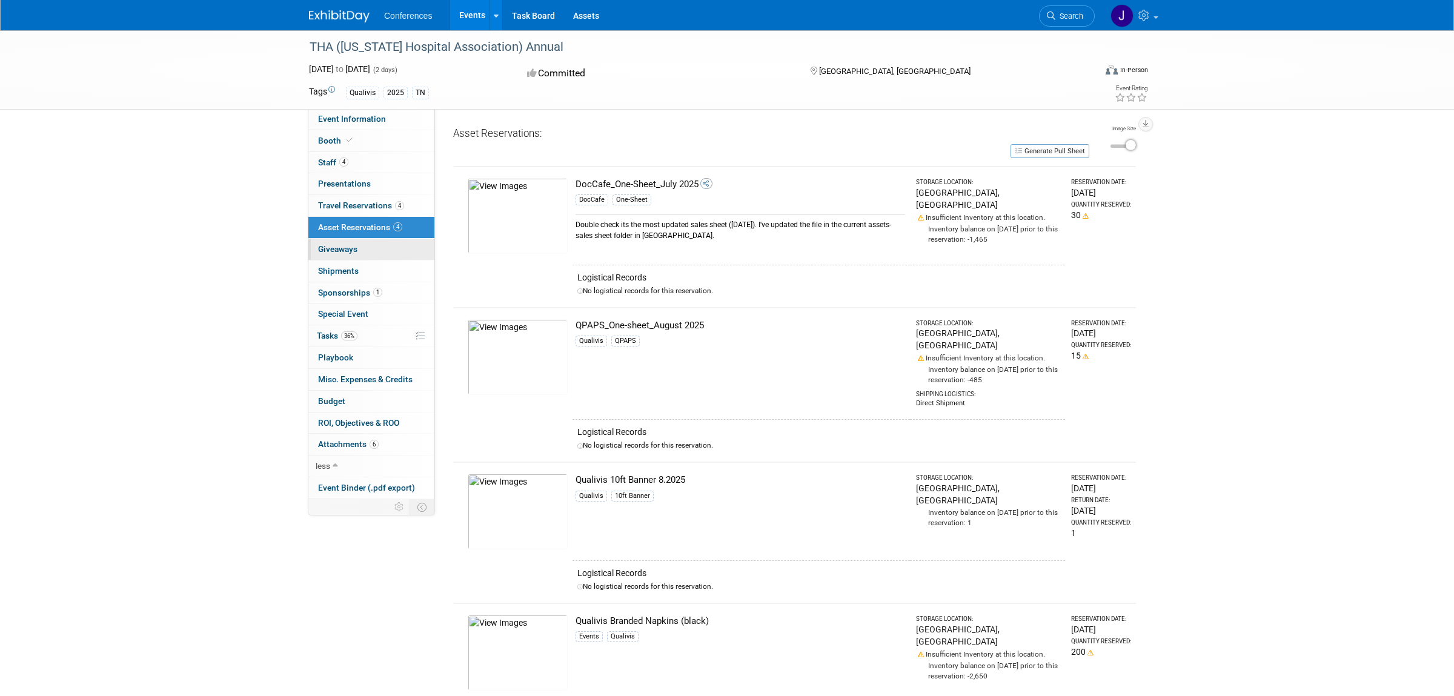
click at [371, 252] on link "0 Giveaways 0" at bounding box center [371, 249] width 126 height 21
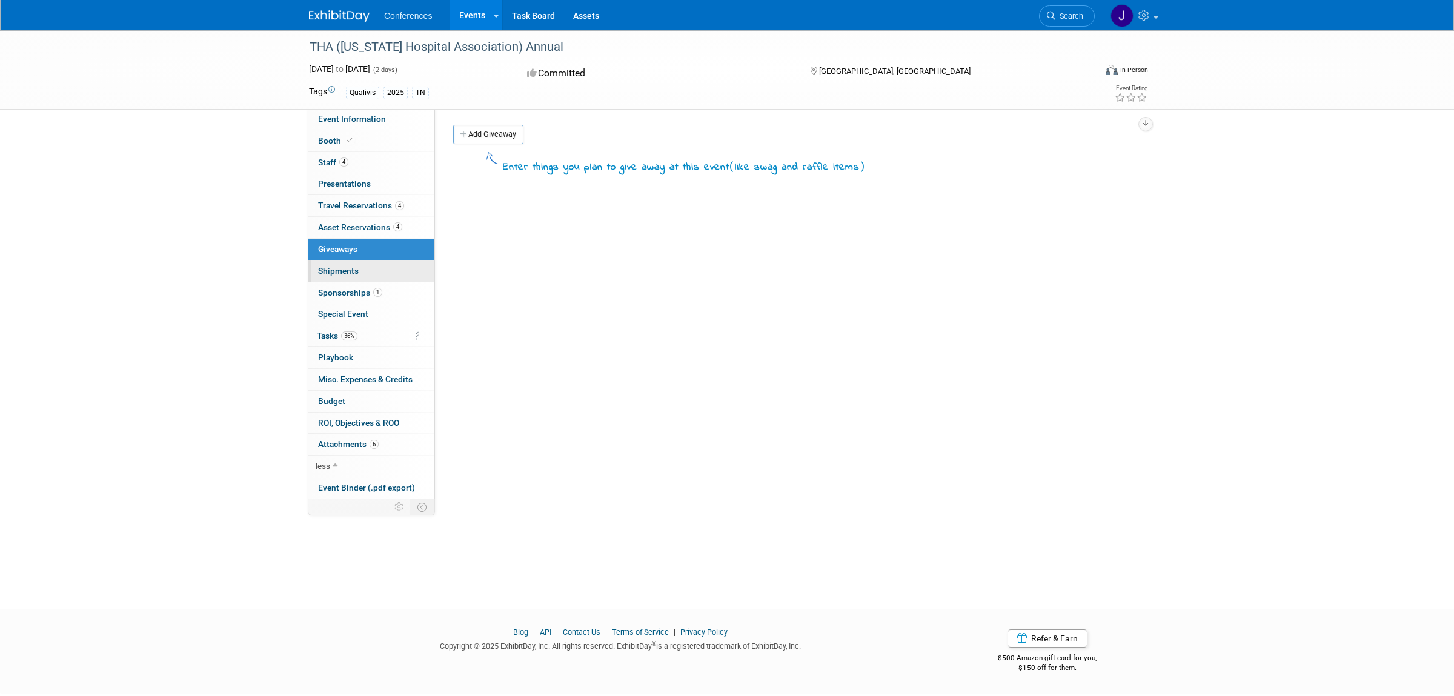
click at [363, 270] on link "0 Shipments 0" at bounding box center [371, 270] width 126 height 21
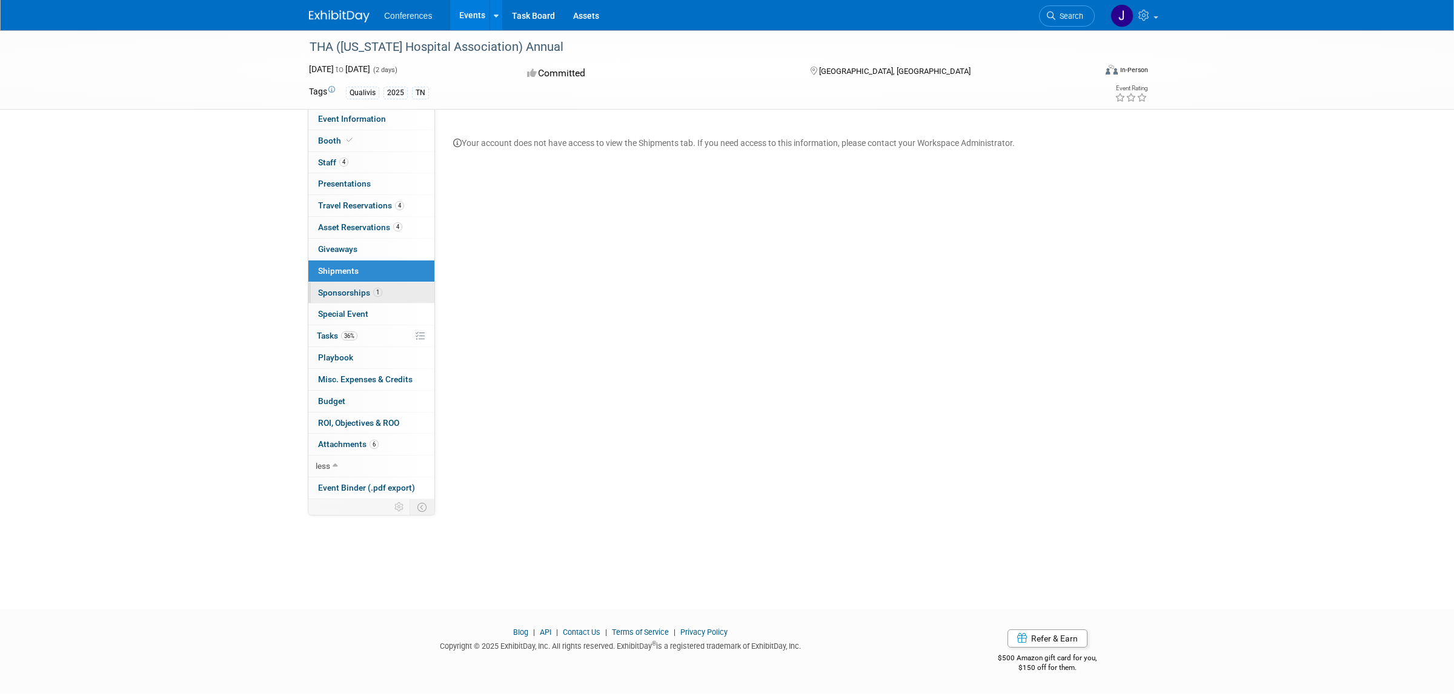
click at [358, 290] on span "Sponsorships 1" at bounding box center [350, 293] width 64 height 10
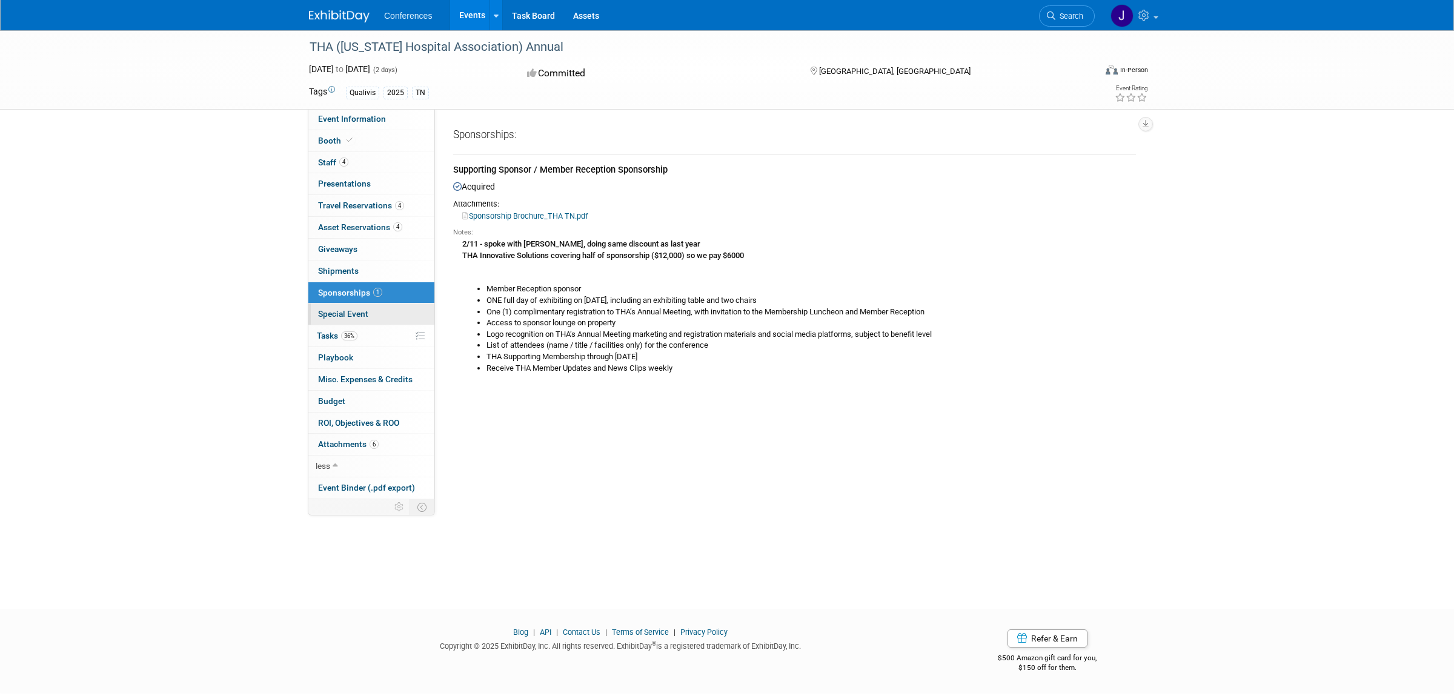
click at [354, 319] on span "Special Event" at bounding box center [343, 314] width 50 height 10
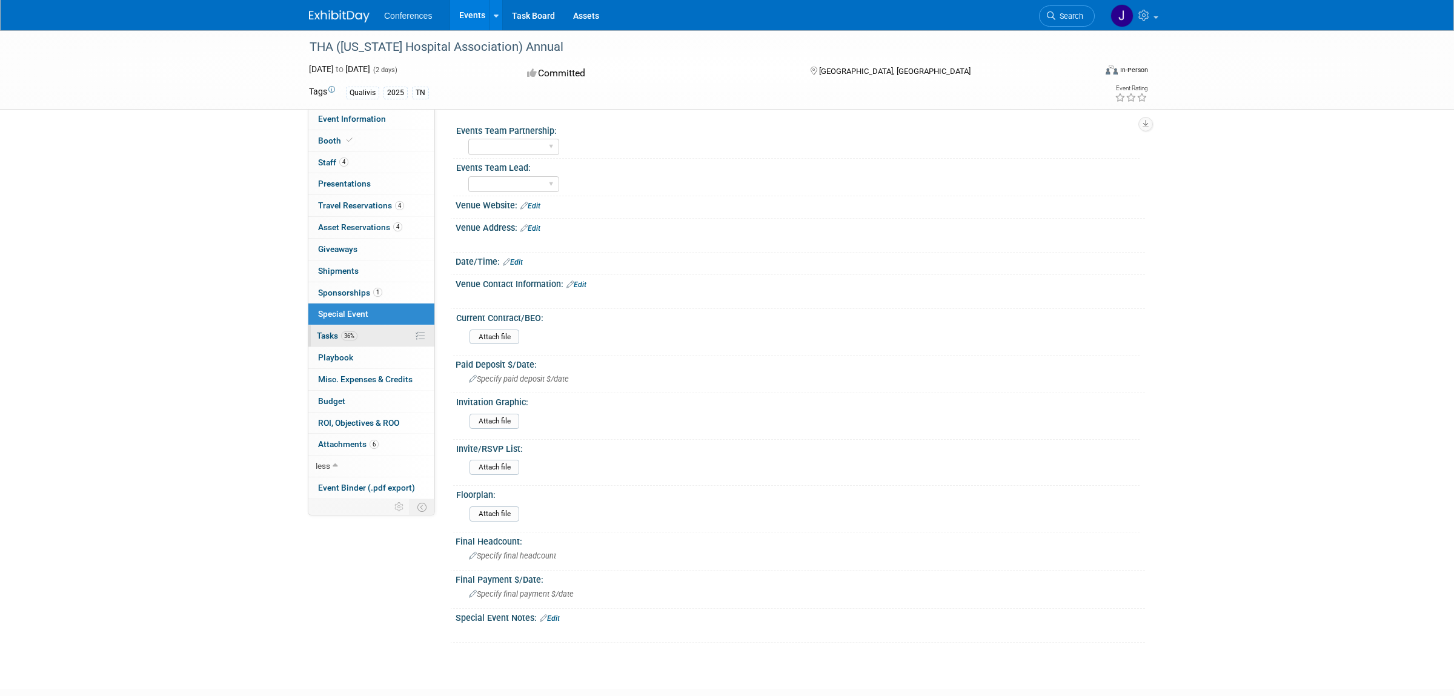
click at [357, 337] on span "36%" at bounding box center [349, 335] width 16 height 9
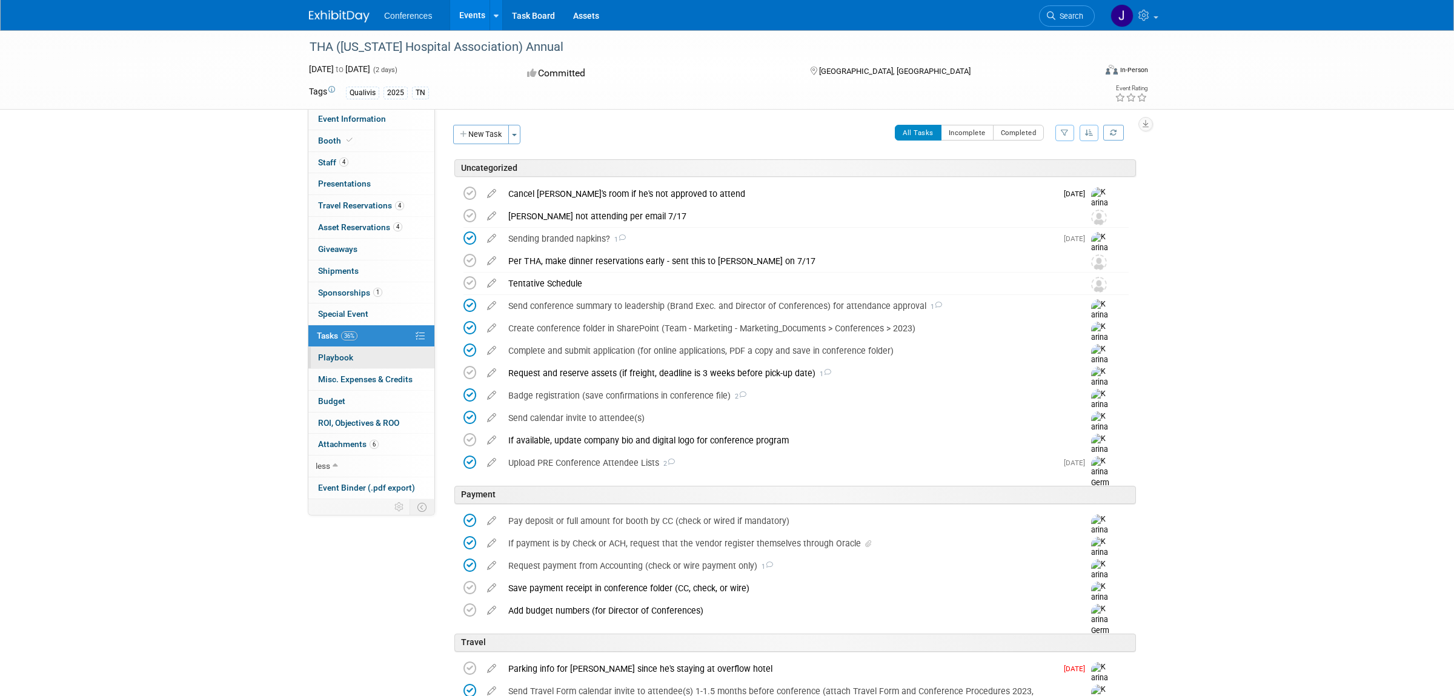
click at [364, 362] on link "0 Playbook 0" at bounding box center [371, 357] width 126 height 21
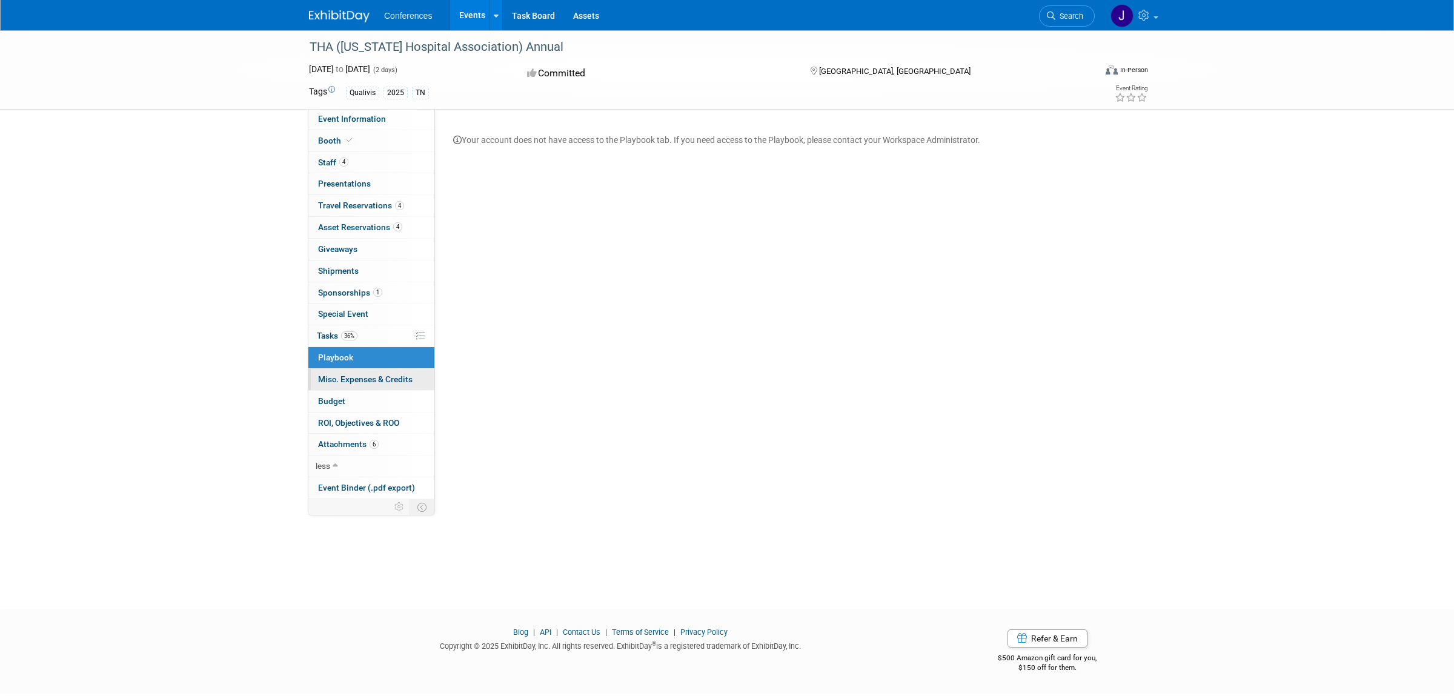
click at [365, 373] on link "0 Misc. Expenses & Credits 0" at bounding box center [371, 379] width 126 height 21
click at [363, 400] on link "Budget" at bounding box center [371, 401] width 126 height 21
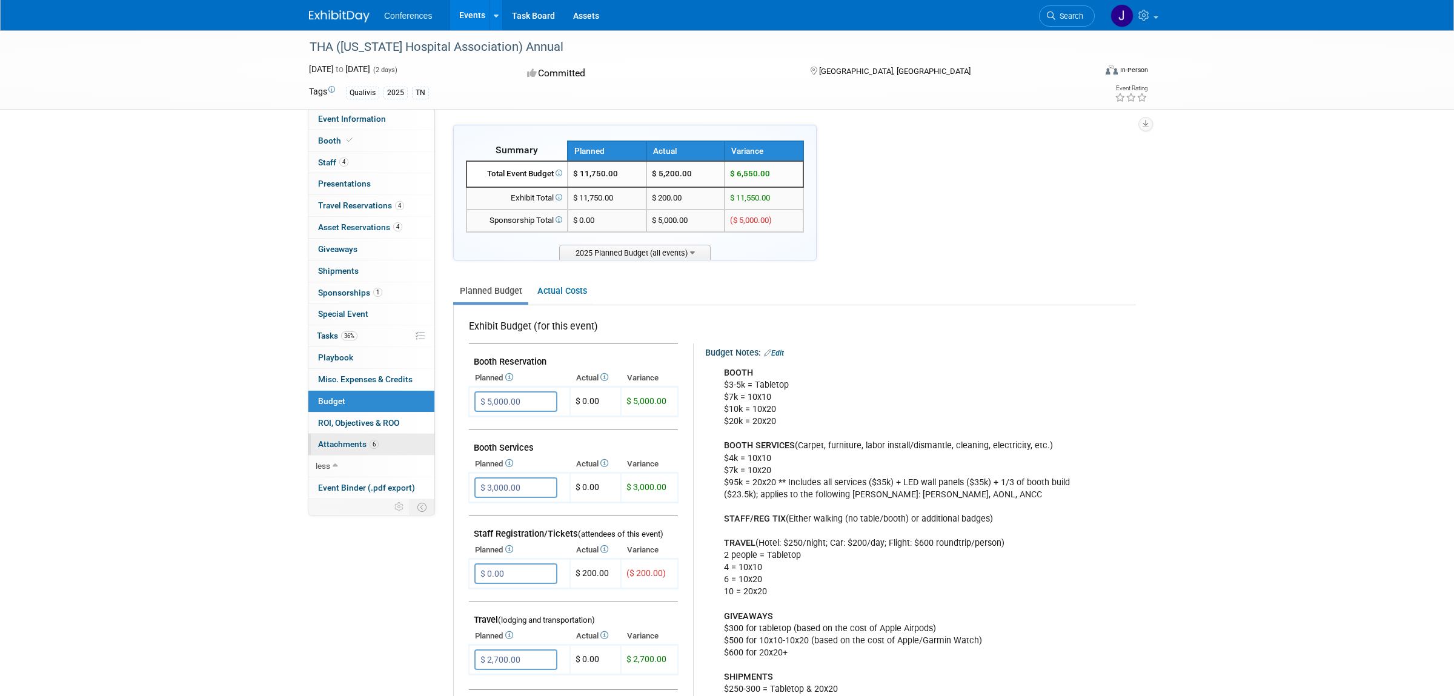
click at [373, 445] on span "6" at bounding box center [374, 444] width 9 height 9
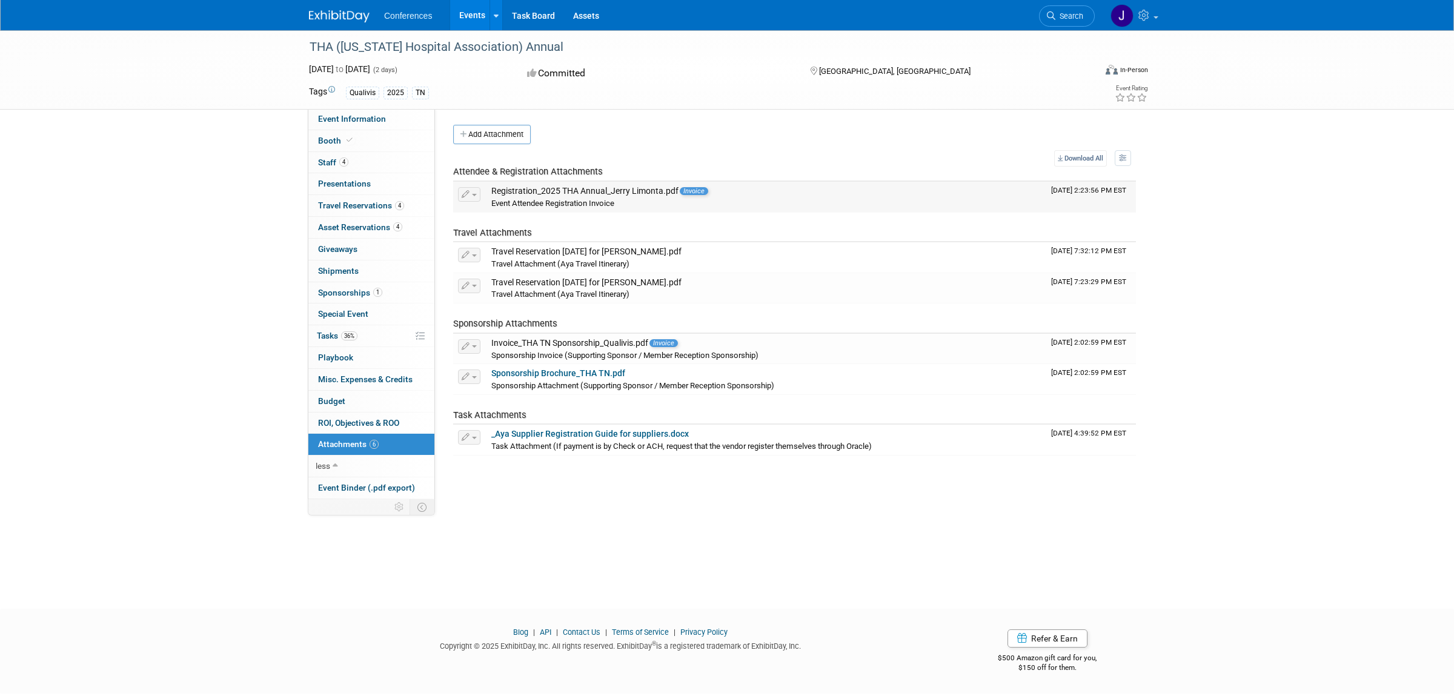
click at [468, 194] on icon "button" at bounding box center [466, 195] width 8 height 8
click at [359, 161] on link "4 Staff 4" at bounding box center [371, 162] width 126 height 21
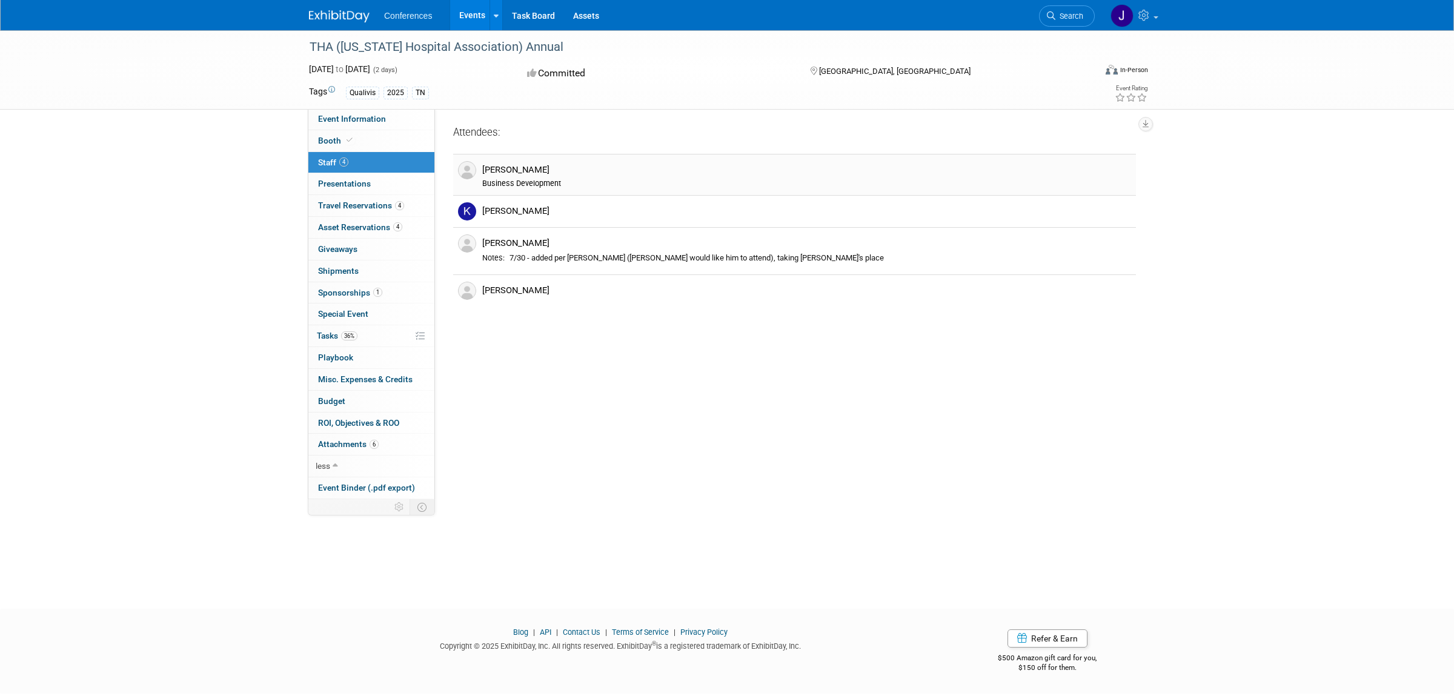
click at [532, 168] on div "Jerry Limonta" at bounding box center [806, 170] width 649 height 12
click at [522, 174] on div "Jerry Limonta" at bounding box center [806, 170] width 649 height 12
click at [1148, 128] on button "button" at bounding box center [1145, 124] width 15 height 15
click at [1122, 161] on link "Export tab to PDF" at bounding box center [1092, 159] width 102 height 17
click at [335, 138] on span "Booth" at bounding box center [336, 141] width 37 height 10
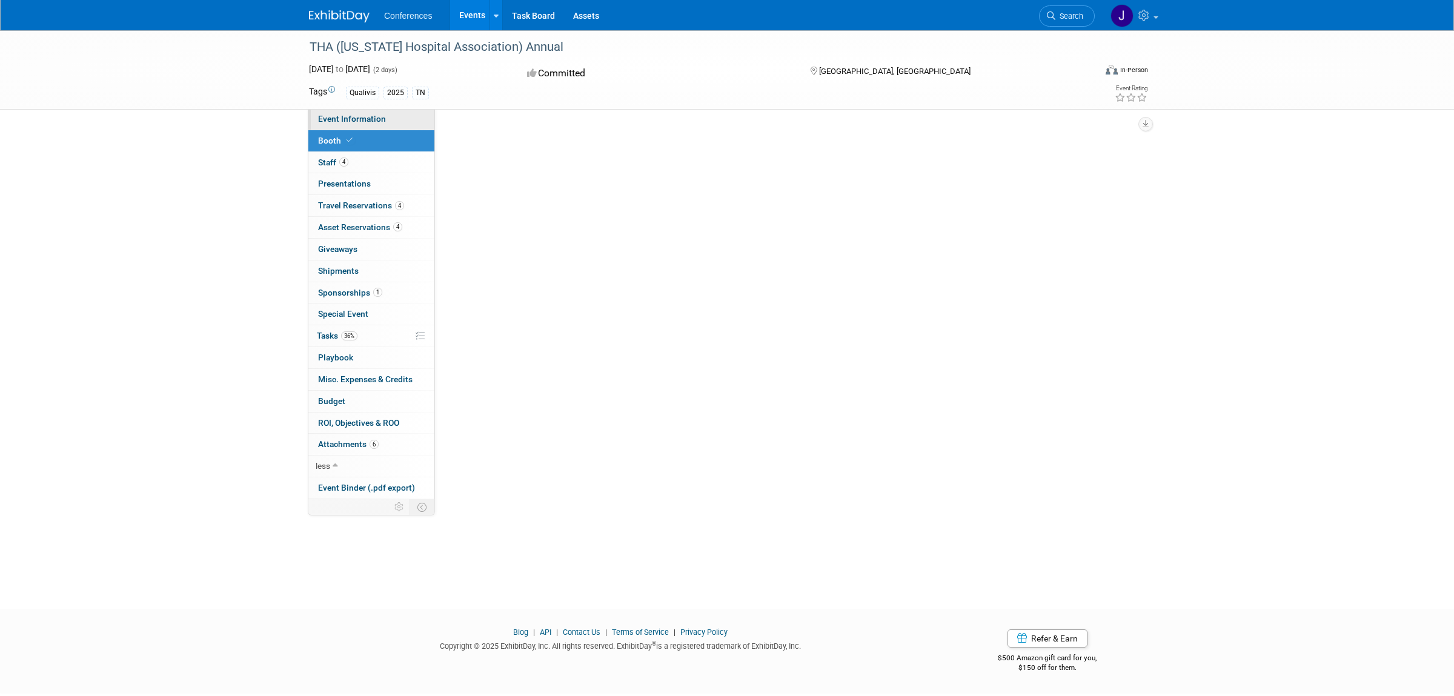
select select "6' tabletop"
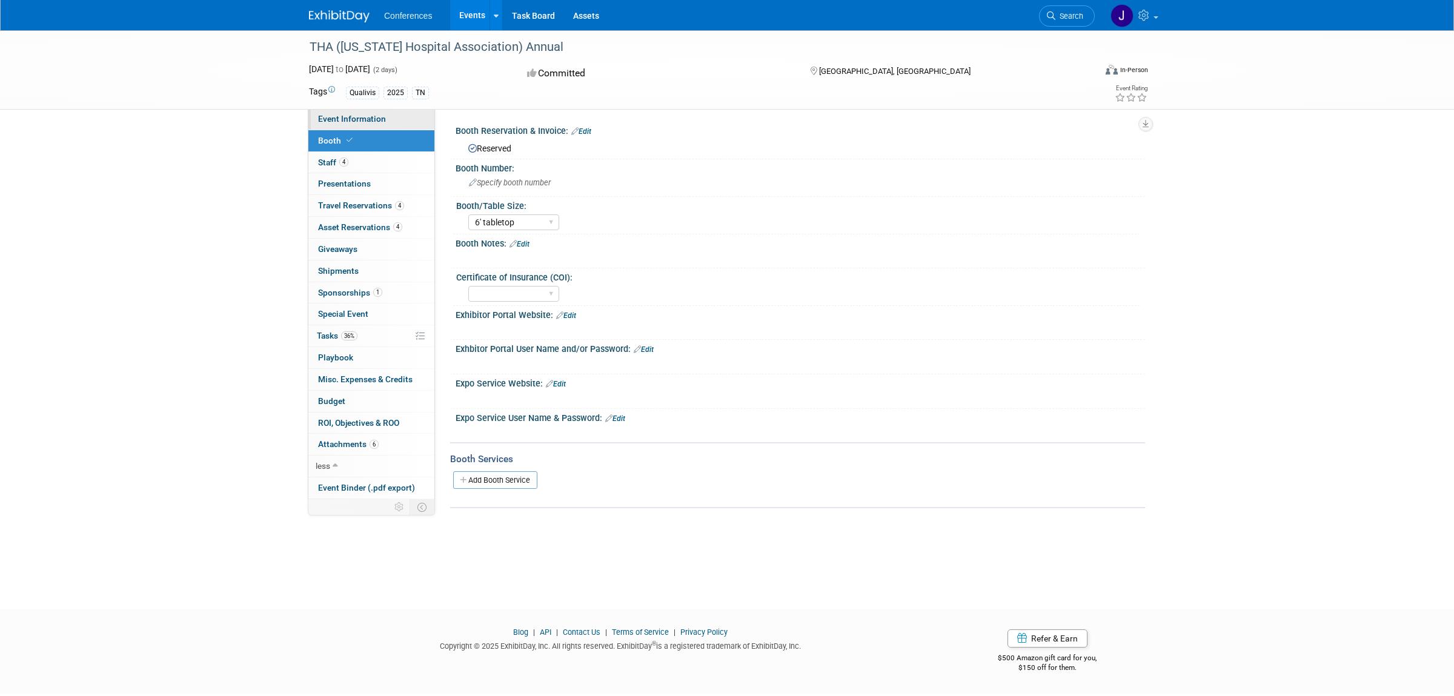
click at [331, 123] on span "Event Information" at bounding box center [352, 119] width 68 height 10
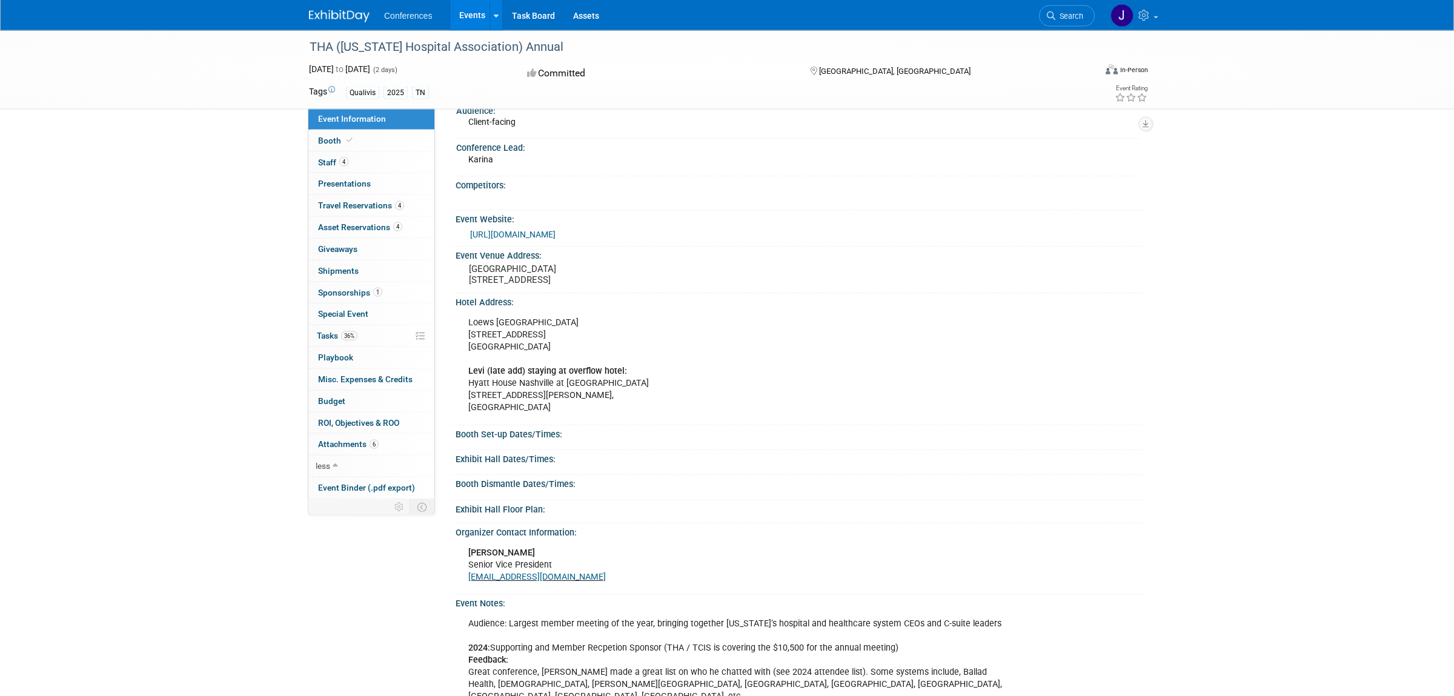
scroll to position [62, 0]
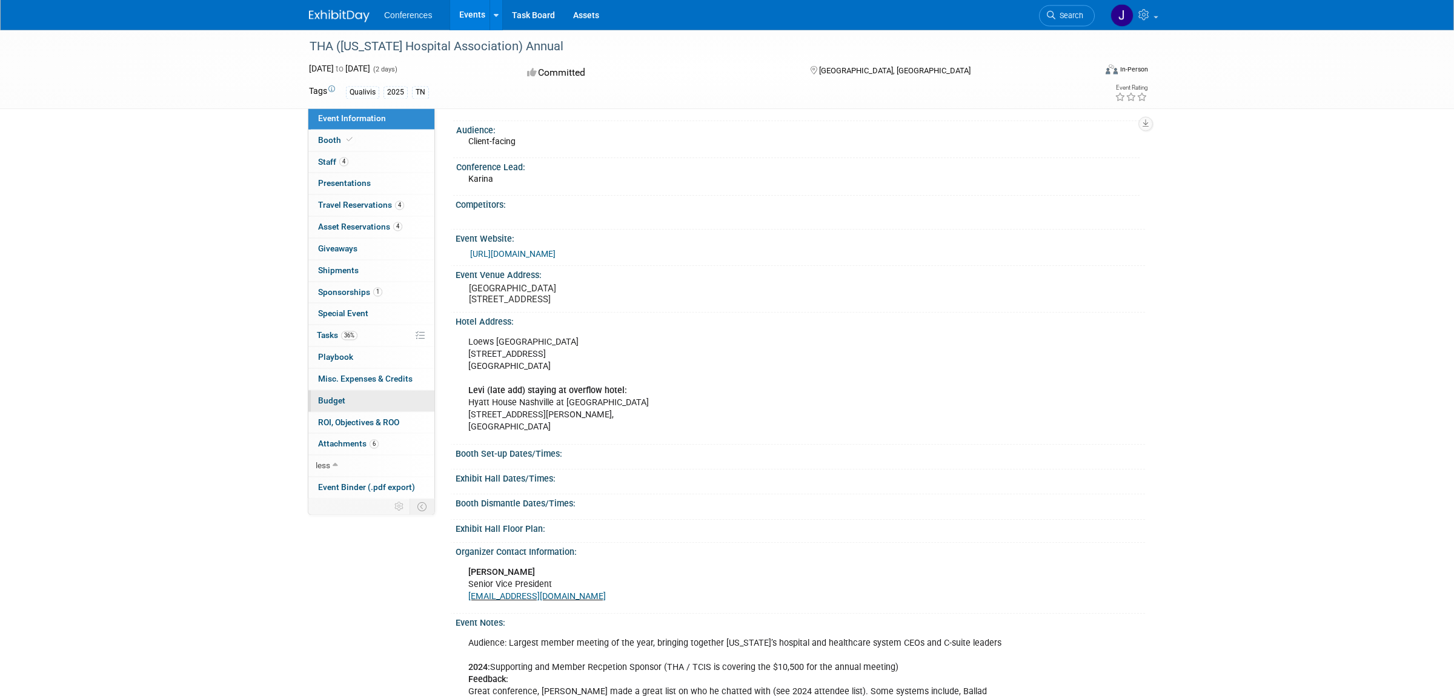
click at [325, 396] on link "Budget" at bounding box center [371, 401] width 126 height 21
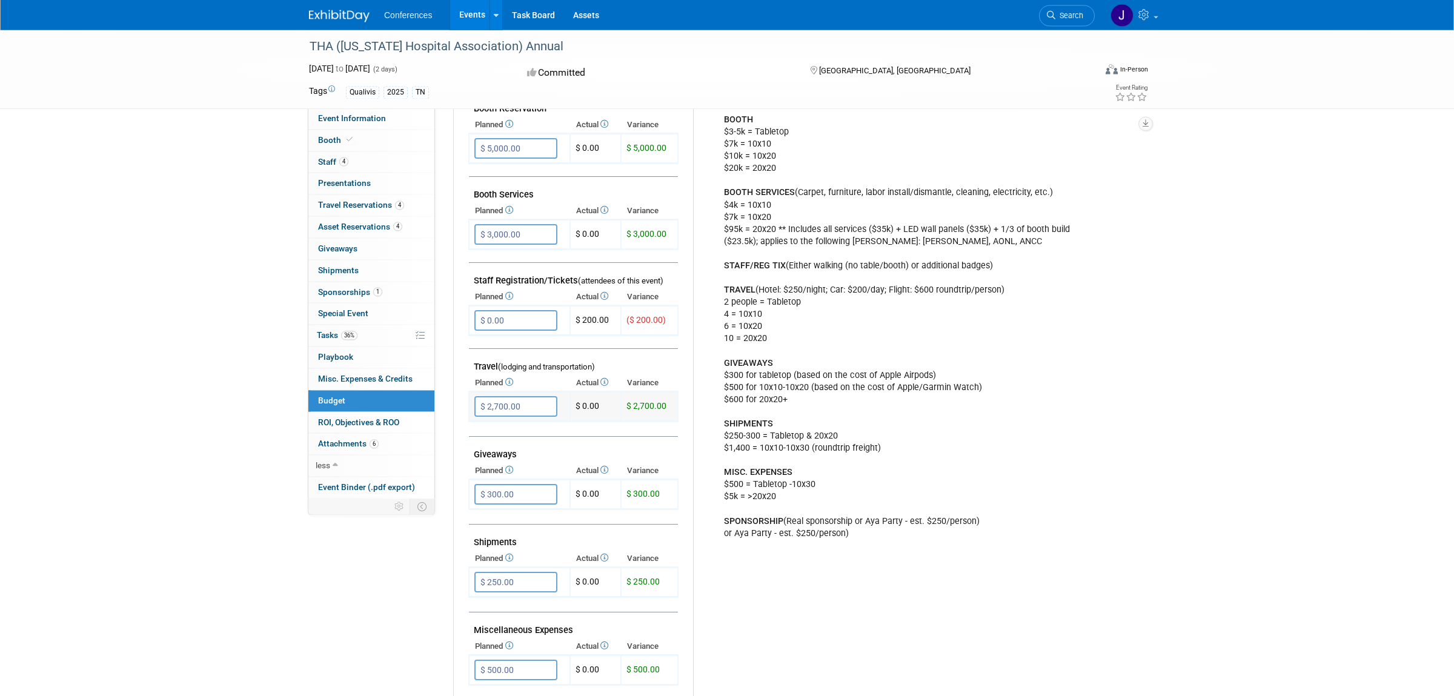
scroll to position [253, 0]
click at [782, 294] on div "BOOTH $3-5k = Tabletop $7k = 10x10 $10k = 10x20 $20k = 20x20 BOOTH SERVICES (Ca…" at bounding box center [913, 327] width 397 height 438
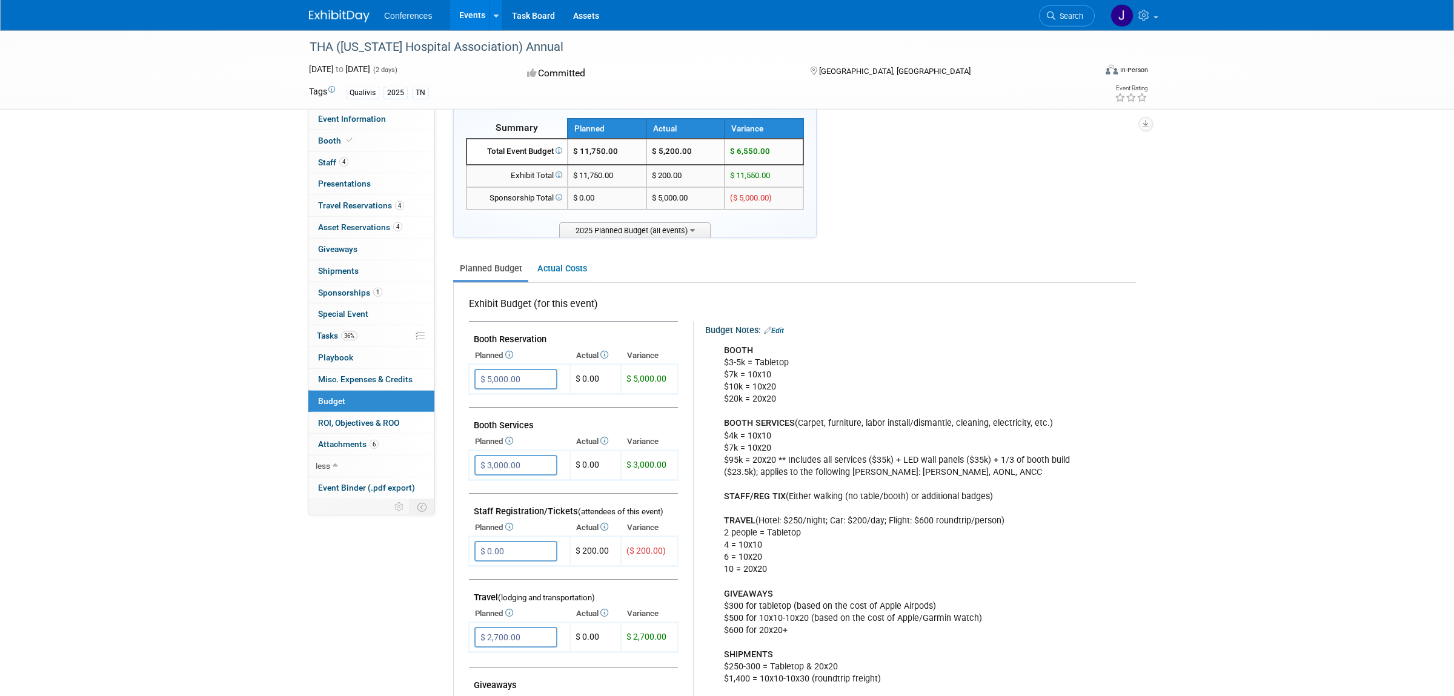
scroll to position [0, 0]
